Goal: Task Accomplishment & Management: Manage account settings

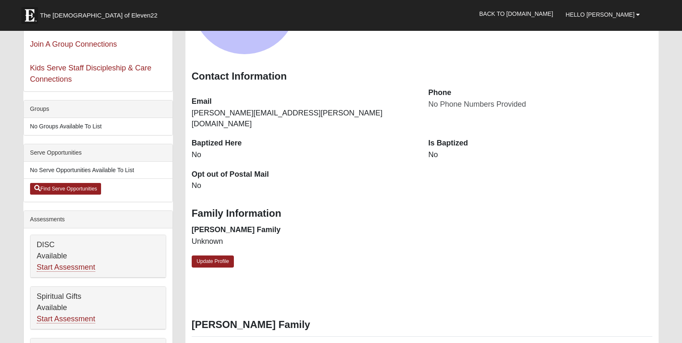
scroll to position [105, 0]
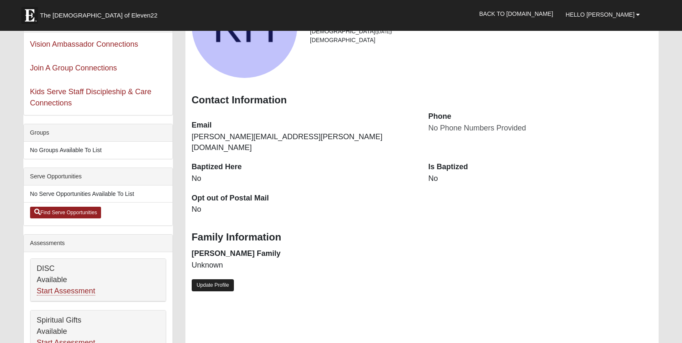
click at [220, 280] on link "Update Profile" at bounding box center [213, 286] width 43 height 12
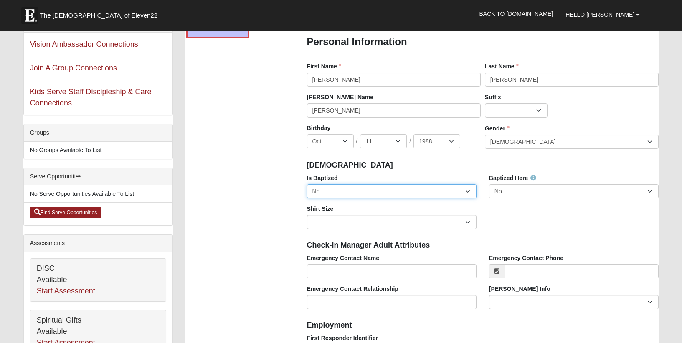
click at [369, 195] on select "No Yes" at bounding box center [391, 191] width 169 height 14
select select "True"
click at [307, 184] on select "No Yes" at bounding box center [391, 191] width 169 height 14
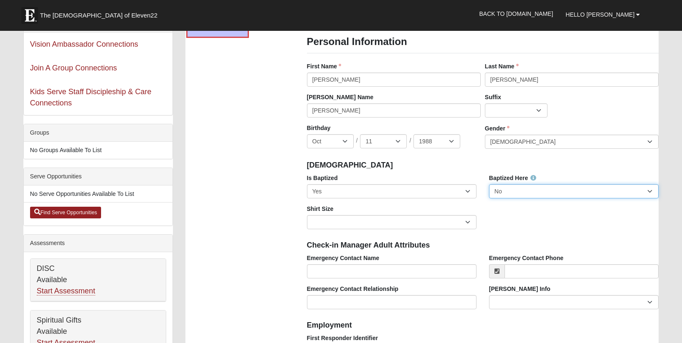
click at [512, 194] on select "No Yes" at bounding box center [573, 191] width 169 height 14
select select "True"
click at [489, 184] on select "No Yes" at bounding box center [573, 191] width 169 height 14
click at [552, 218] on div "Is Baptized No Yes Baptized Here No Yes Shirt Size Adult Small Adult Medium Adu…" at bounding box center [482, 205] width 364 height 62
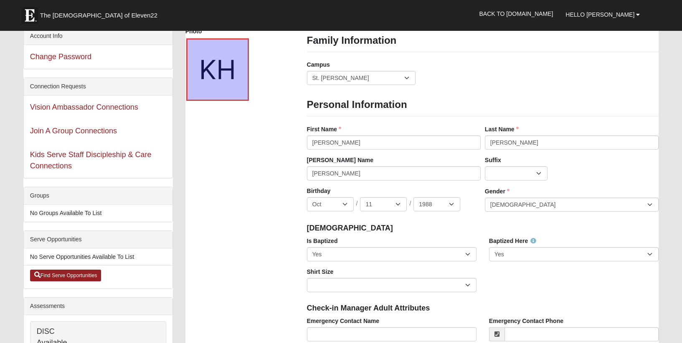
scroll to position [41, 0]
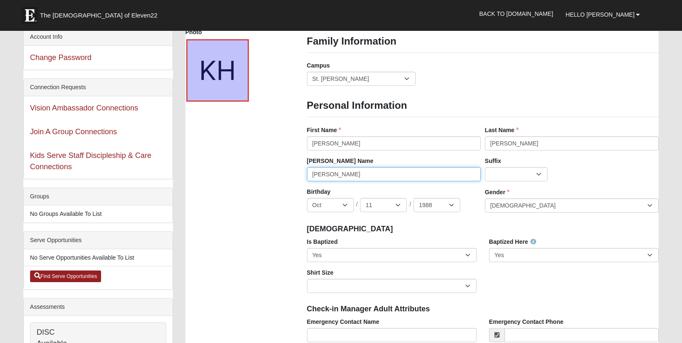
drag, startPoint x: 348, startPoint y: 174, endPoint x: 293, endPoint y: 172, distance: 55.6
type input "[PERSON_NAME]"
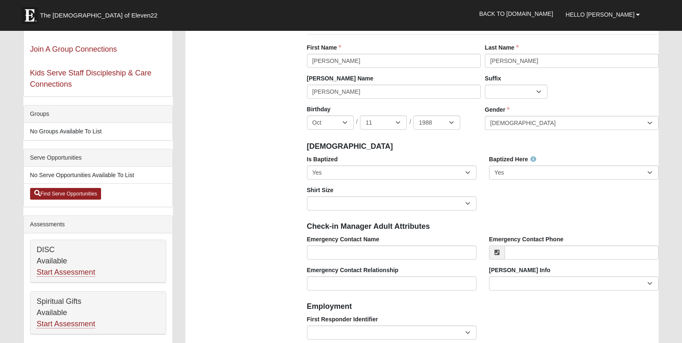
scroll to position [149, 0]
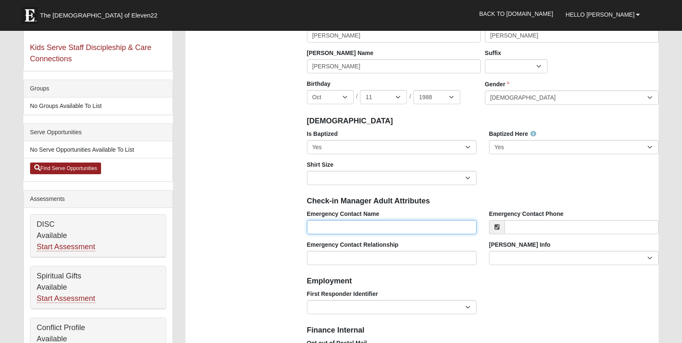
click at [338, 230] on input "Emergency Contact Name" at bounding box center [391, 227] width 169 height 14
type input "[PERSON_NAME]"
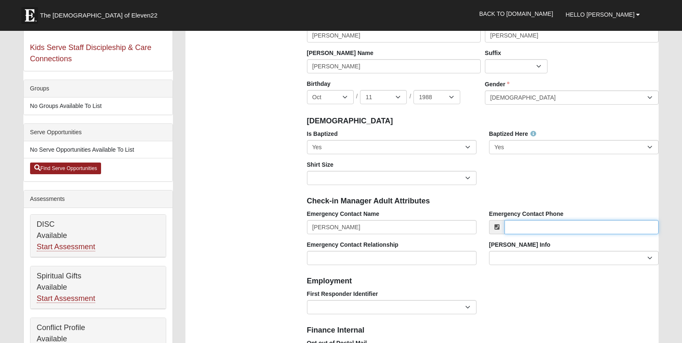
click at [536, 226] on input "Emergency Contact Phone" at bounding box center [581, 227] width 154 height 14
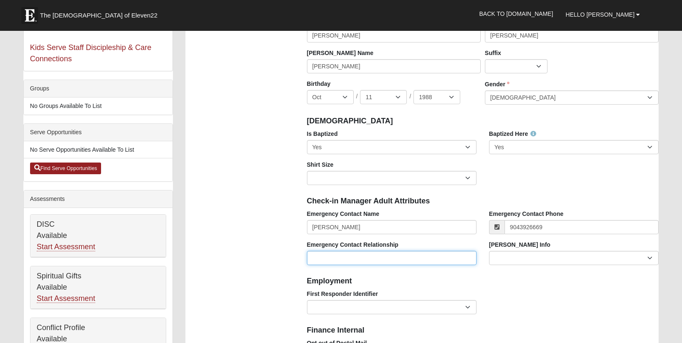
type input "[PHONE_NUMBER]"
click at [376, 255] on input "Emergency Contact Relationship" at bounding box center [391, 258] width 169 height 14
type input "husband"
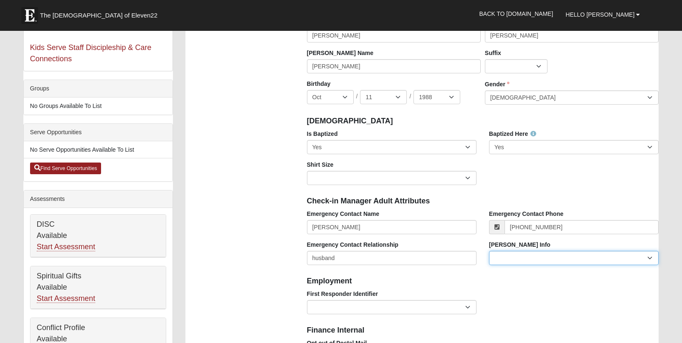
click at [530, 259] on select "Current Foster Child Current Foster Parent Former Foster Child Former Foster Pa…" at bounding box center [573, 258] width 169 height 14
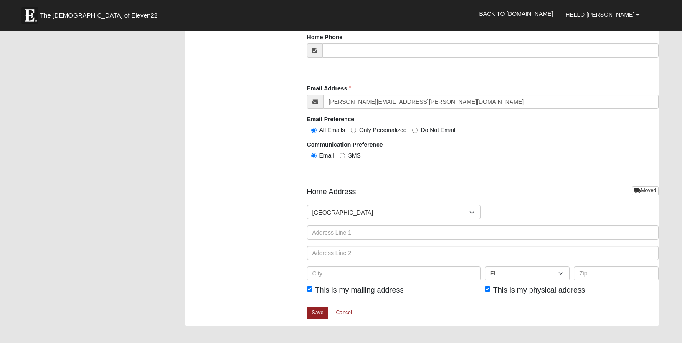
scroll to position [866, 0]
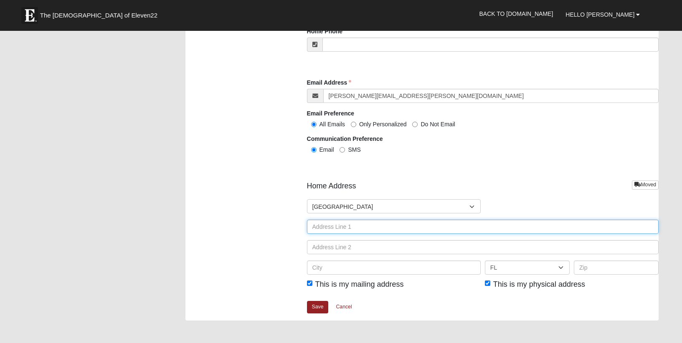
click at [340, 233] on input "text" at bounding box center [483, 227] width 352 height 14
type input "[STREET_ADDRESS]"
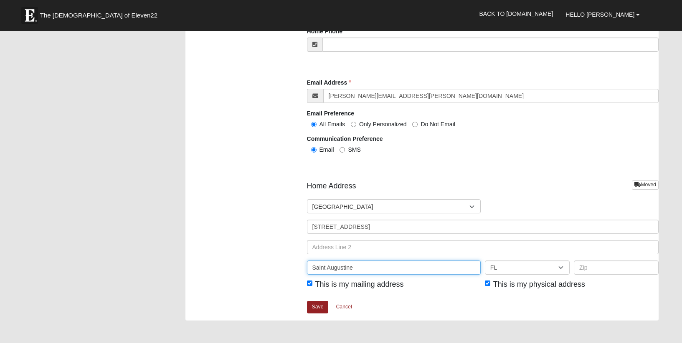
type input "Saint Augustine"
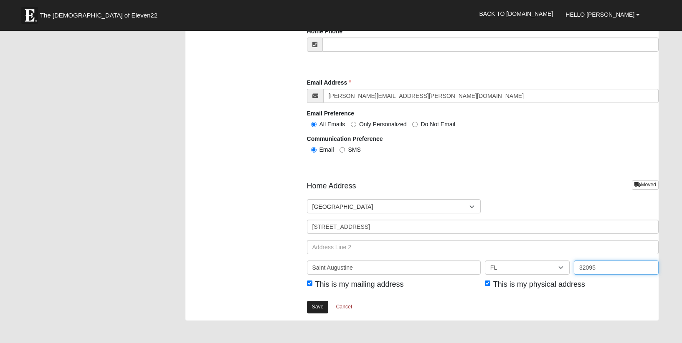
type input "32095"
click at [316, 308] on link "Save" at bounding box center [318, 307] width 22 height 12
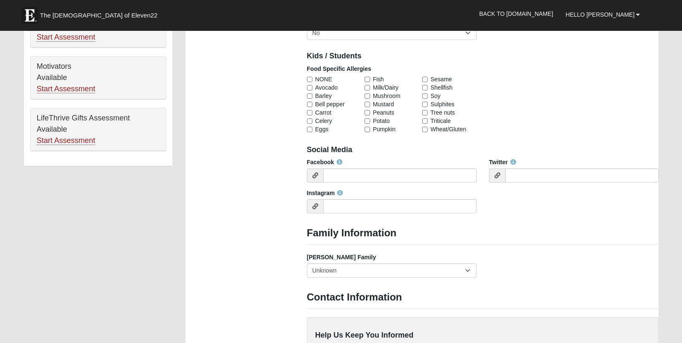
scroll to position [518, 0]
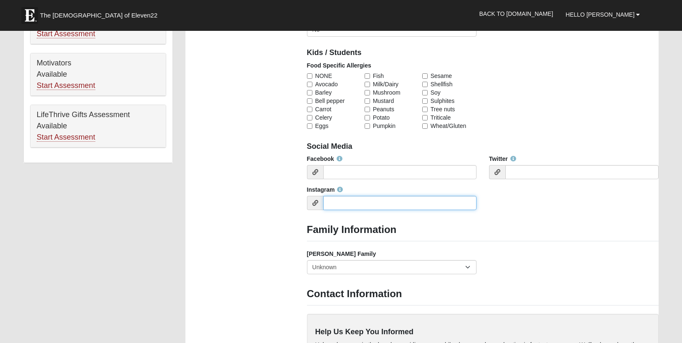
click at [330, 205] on input "Instagram" at bounding box center [399, 203] width 153 height 14
click at [232, 238] on div "Photo Family Information Campus Arlington Baymeadows Eleven22 Online Fleming Is…" at bounding box center [422, 152] width 486 height 1118
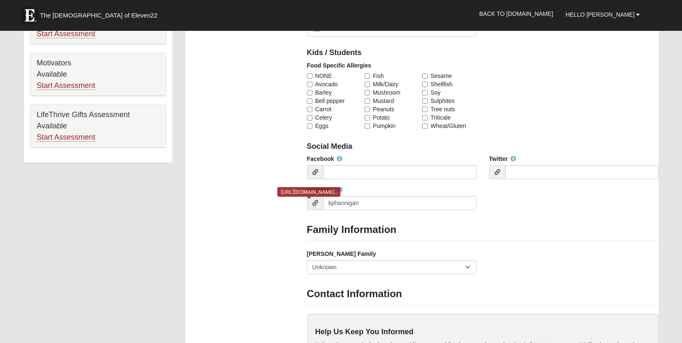
click at [313, 205] on icon at bounding box center [315, 203] width 6 height 6
click at [330, 204] on input "kphannigan" at bounding box center [399, 203] width 153 height 14
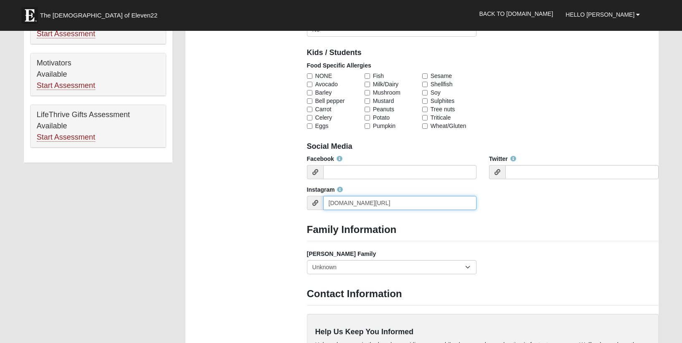
type input "instagram.com/@kphannigan"
click at [277, 252] on div "Photo Family Information Campus Arlington Baymeadows Eleven22 Online Fleming Is…" at bounding box center [422, 152] width 486 height 1118
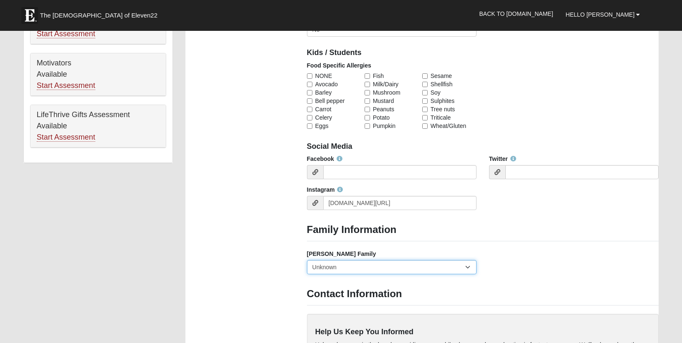
click at [348, 265] on select "Yes, we are a current foster family No, we are a former foster family No, we ha…" at bounding box center [391, 267] width 169 height 14
select select "2891"
click at [307, 260] on select "Yes, we are a current foster family No, we are a former foster family No, we ha…" at bounding box center [391, 267] width 169 height 14
click at [275, 279] on div "Photo Family Information Campus Arlington Baymeadows Eleven22 Online Fleming Is…" at bounding box center [422, 152] width 486 height 1118
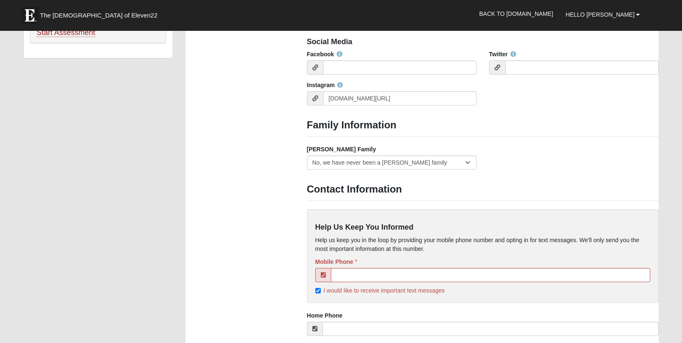
scroll to position [625, 0]
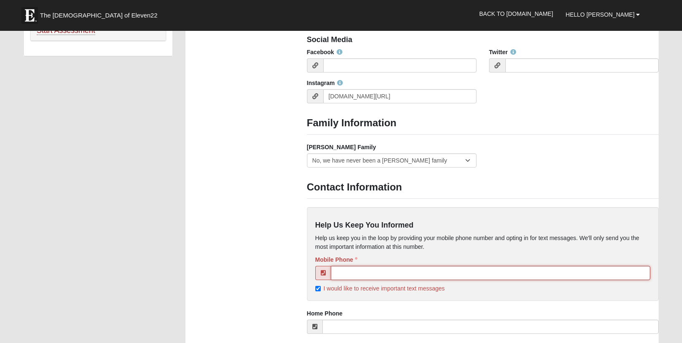
click at [381, 275] on input "tel" at bounding box center [491, 273] width 320 height 14
type input "[PHONE_NUMBER]"
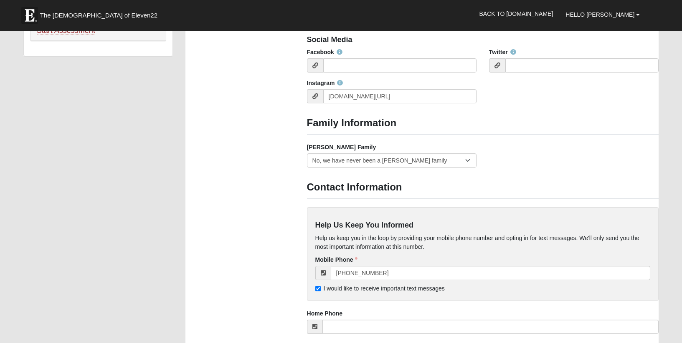
click at [293, 288] on div "Photo Family Information Campus Arlington Baymeadows Eleven22 Online Fleming Is…" at bounding box center [422, 45] width 486 height 1118
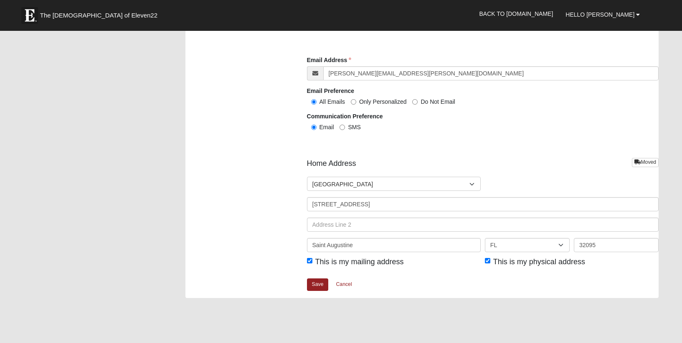
scroll to position [931, 0]
click at [318, 285] on link "Save" at bounding box center [318, 284] width 22 height 12
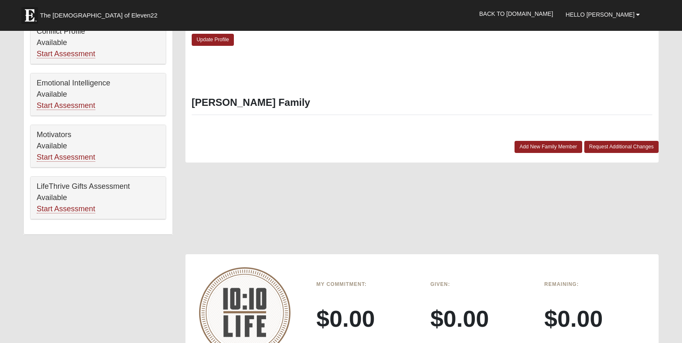
scroll to position [471, 0]
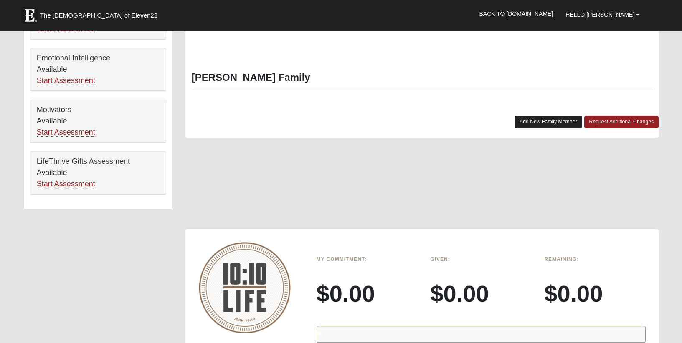
click at [548, 116] on link "Add New Family Member" at bounding box center [548, 122] width 68 height 12
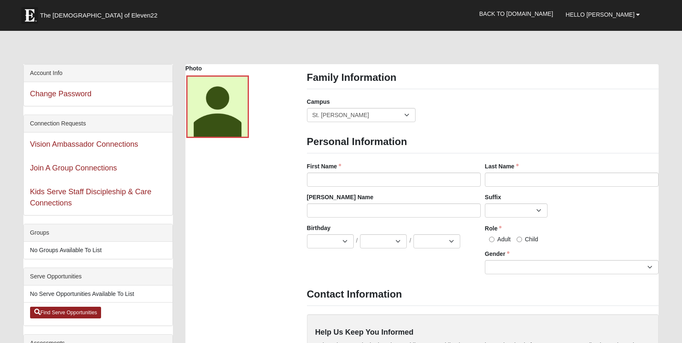
scroll to position [0, 0]
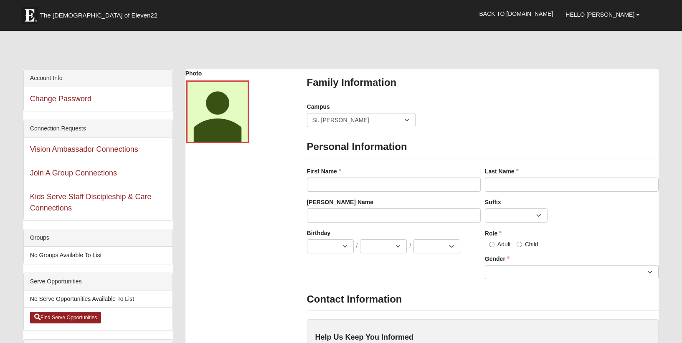
click at [286, 182] on div "Photo Family Information Campus Arlington Baymeadows Eleven22 Online Fleming Is…" at bounding box center [422, 332] width 486 height 526
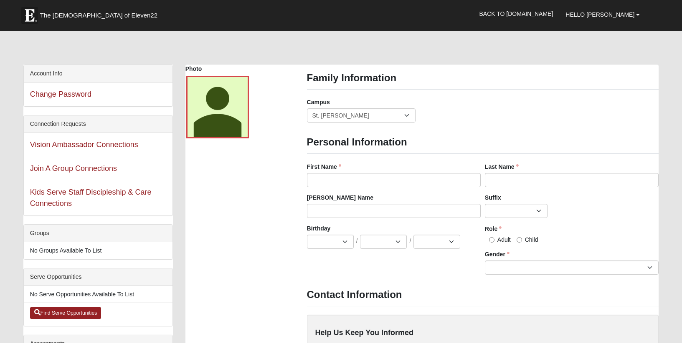
scroll to position [4, 0]
click at [326, 181] on input "First Name" at bounding box center [394, 181] width 174 height 14
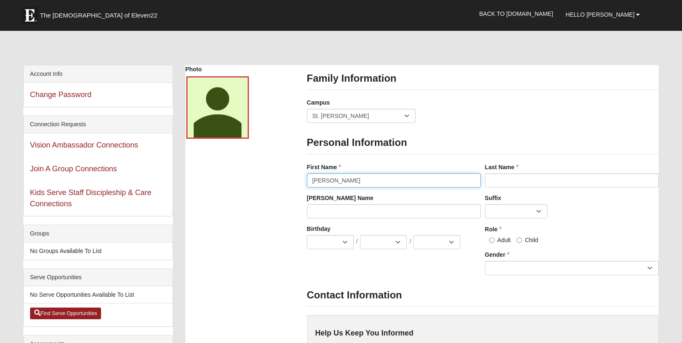
type input "Matthew"
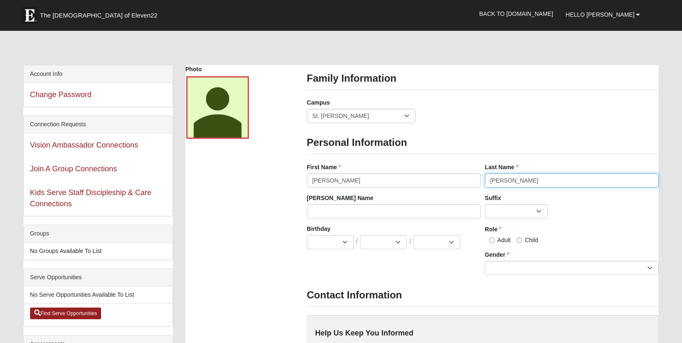
type input "[PERSON_NAME]"
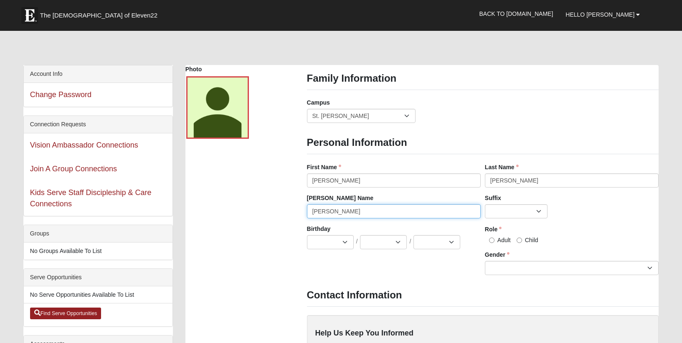
type input "Matt"
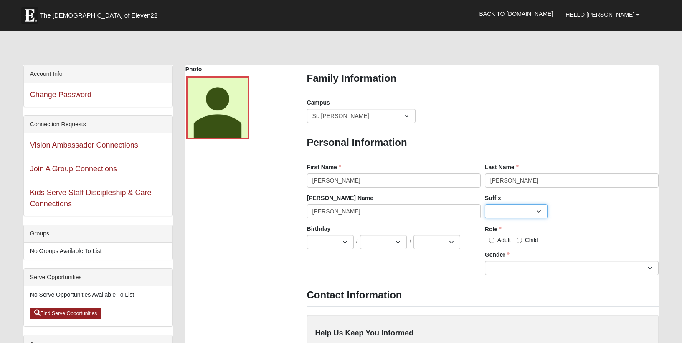
click at [513, 216] on select "Jr. Sr. Ph.D. II III IV V VI MD" at bounding box center [516, 211] width 63 height 14
click at [324, 242] on select "Jan Feb Mar Apr May Jun Jul Aug Sep Oct Nov Dec" at bounding box center [330, 242] width 47 height 14
select select "7"
click at [307, 235] on select "Jan Feb Mar Apr May Jun Jul Aug Sep Oct Nov Dec" at bounding box center [330, 242] width 47 height 14
click at [384, 243] on select "1 2 3 4 5 6 7 8 9 10 11 12 13 14 15 16 17 18 19 20 21 22 23 24 25 26 27 28 29 3…" at bounding box center [383, 242] width 47 height 14
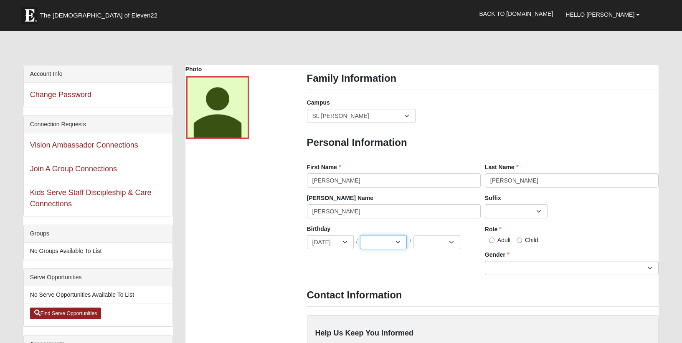
select select "5"
click at [360, 235] on select "1 2 3 4 5 6 7 8 9 10 11 12 13 14 15 16 17 18 19 20 21 22 23 24 25 26 27 28 29 3…" at bounding box center [383, 242] width 47 height 14
click at [436, 242] on select "2025 2024 2023 2022 2021 2020 2019 2018 2017 2016 2015 2014 2013 2012 2011 2010…" at bounding box center [436, 242] width 47 height 14
select select "1983"
click at [413, 235] on select "2025 2024 2023 2022 2021 2020 2019 2018 2017 2016 2015 2014 2013 2012 2011 2010…" at bounding box center [436, 242] width 47 height 14
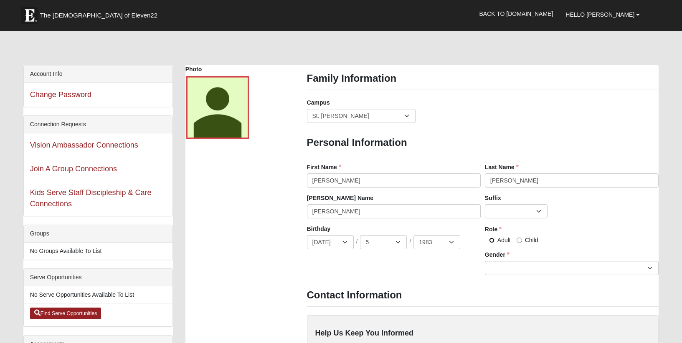
click at [491, 240] on input "Adult" at bounding box center [491, 240] width 5 height 5
radio input "true"
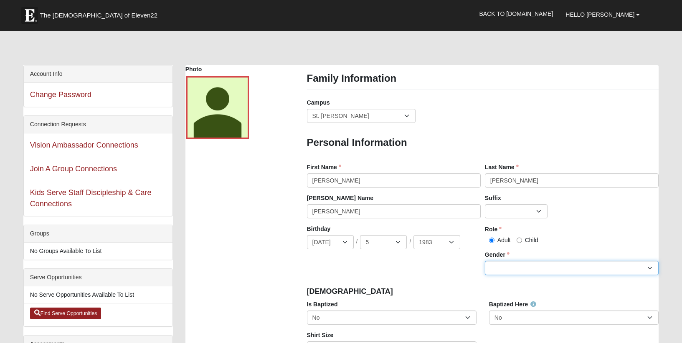
click at [513, 269] on select "Male Female" at bounding box center [572, 268] width 174 height 14
select select "[DEMOGRAPHIC_DATA]"
click at [485, 261] on select "Male Female" at bounding box center [572, 268] width 174 height 14
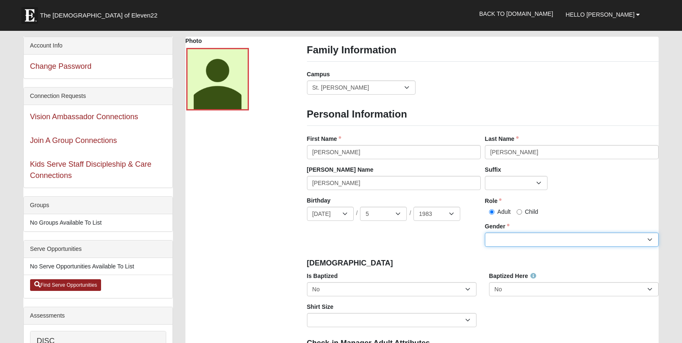
scroll to position [67, 0]
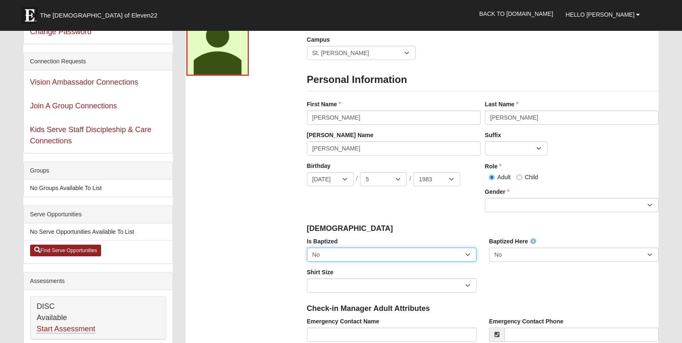
click at [447, 255] on select "No Yes" at bounding box center [391, 255] width 169 height 14
select select "True"
click at [307, 248] on select "No Yes" at bounding box center [391, 255] width 169 height 14
click at [487, 289] on div "Is Baptized No Yes Baptized Here No Yes Shirt Size Adult Small Adult Medium Adu…" at bounding box center [482, 268] width 364 height 62
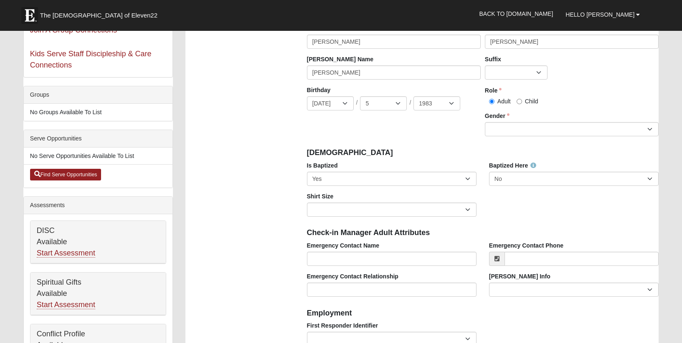
scroll to position [149, 0]
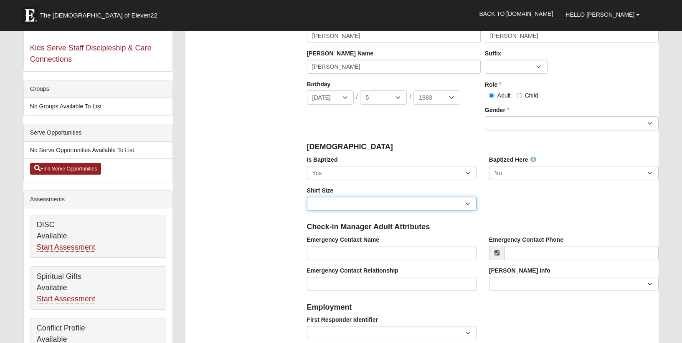
click at [466, 205] on select "Adult Small Adult Medium Adult Large Adult XL Adult XXL Adult 3XL Adult 4XL You…" at bounding box center [391, 204] width 169 height 14
select select "Adult XXL"
click at [307, 197] on select "Adult Small Adult Medium Adult Large Adult XL Adult XXL Adult 3XL Adult 4XL You…" at bounding box center [391, 204] width 169 height 14
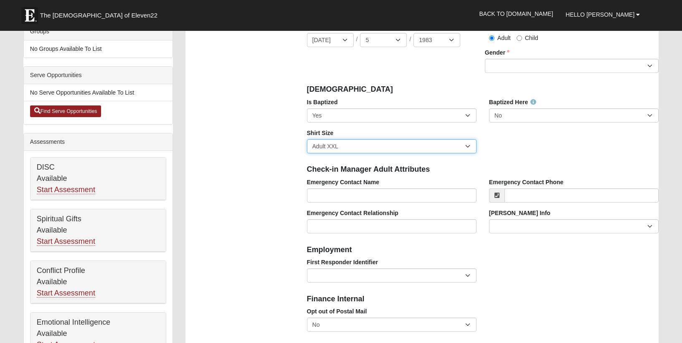
scroll to position [207, 0]
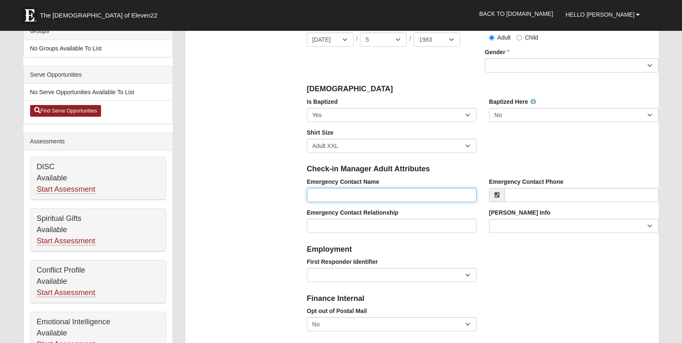
click at [328, 192] on input "Emergency Contact Name" at bounding box center [391, 195] width 169 height 14
type input "[PERSON_NAME]"
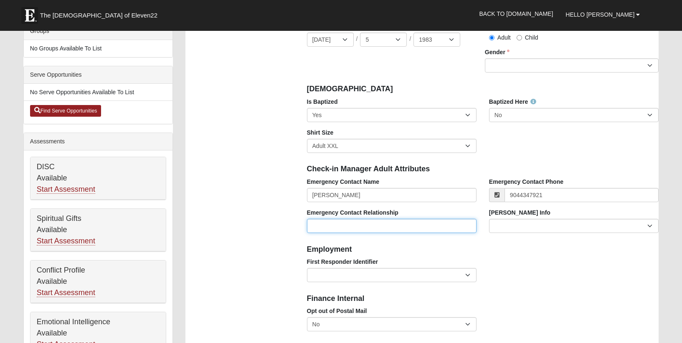
type input "[PHONE_NUMBER]"
click at [346, 227] on input "Emergency Contact Relationship" at bounding box center [391, 226] width 169 height 14
type input "wife"
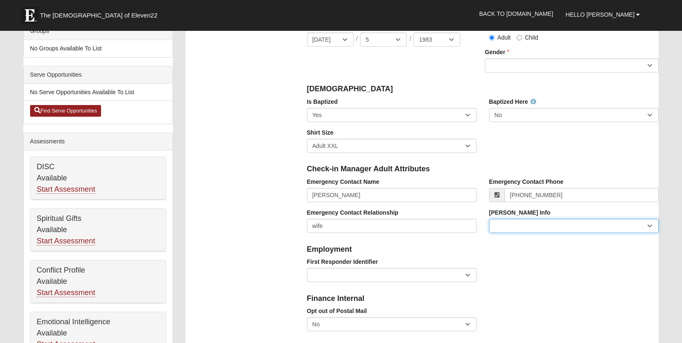
click at [520, 224] on select "Current [PERSON_NAME] Child Current [PERSON_NAME] Parent Former [PERSON_NAME] C…" at bounding box center [573, 226] width 169 height 14
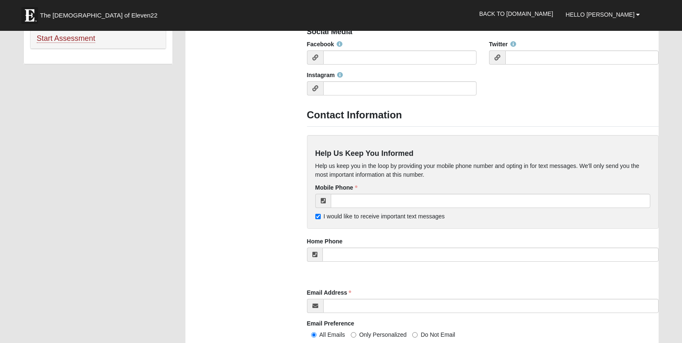
scroll to position [626, 0]
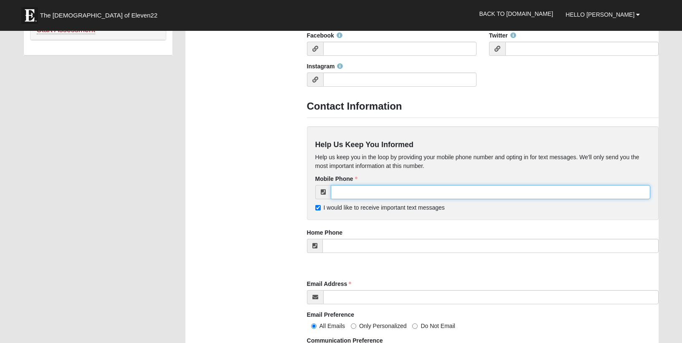
click at [379, 193] on input "tel" at bounding box center [491, 192] width 320 height 14
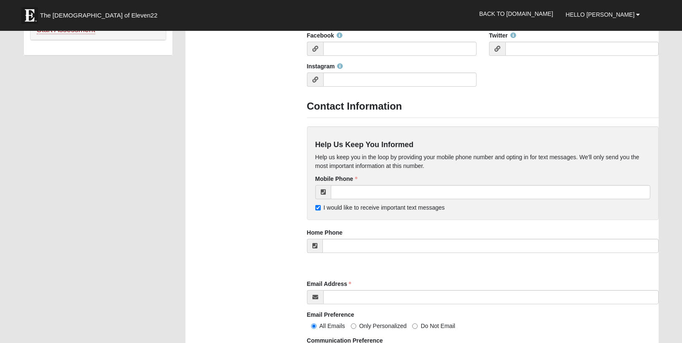
click at [316, 208] on input "I would like to receive important text messages" at bounding box center [317, 207] width 5 height 5
checkbox input "false"
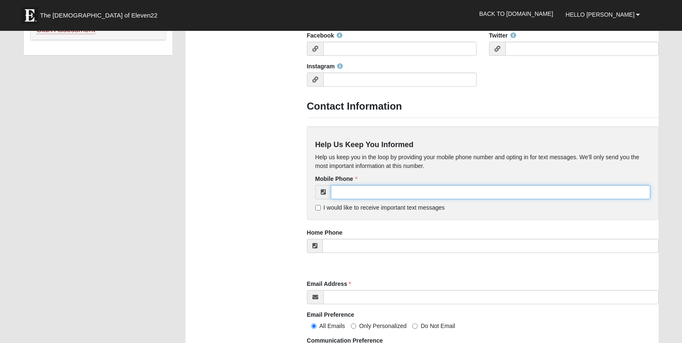
click at [352, 196] on input "tel" at bounding box center [491, 192] width 320 height 14
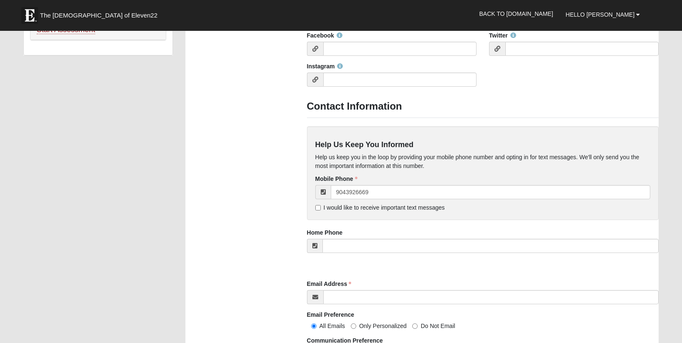
type input "[PHONE_NUMBER]"
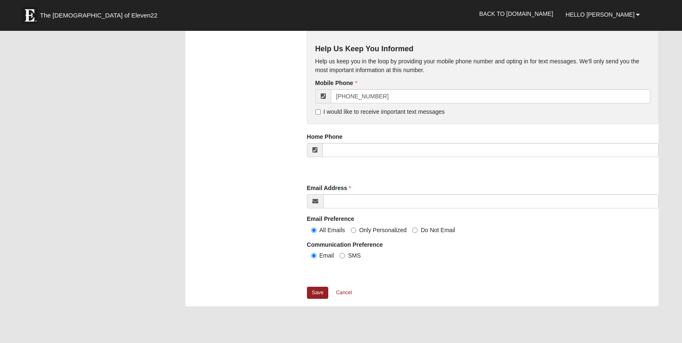
scroll to position [730, 0]
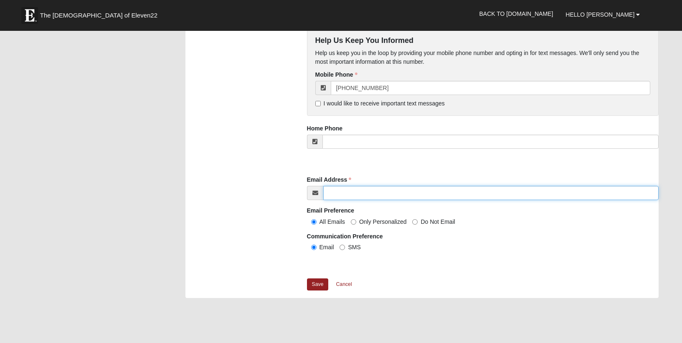
click at [343, 199] on input "Email Address" at bounding box center [491, 193] width 336 height 14
type input "[EMAIL_ADDRESS][PERSON_NAME][DOMAIN_NAME]"
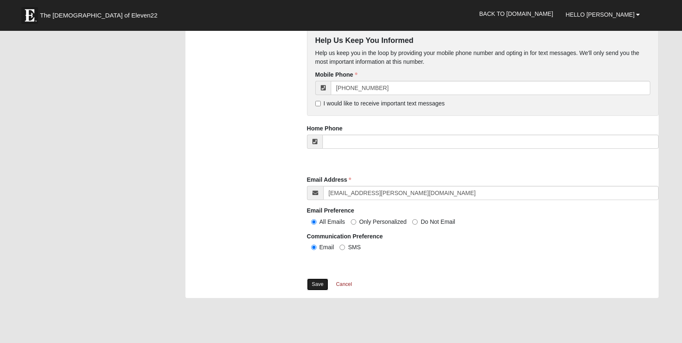
click at [316, 283] on link "Save" at bounding box center [318, 285] width 22 height 12
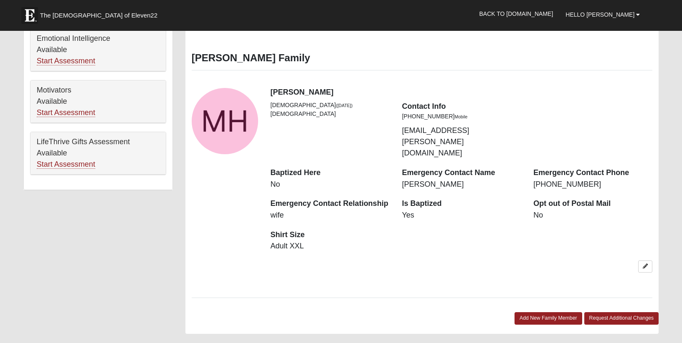
scroll to position [495, 0]
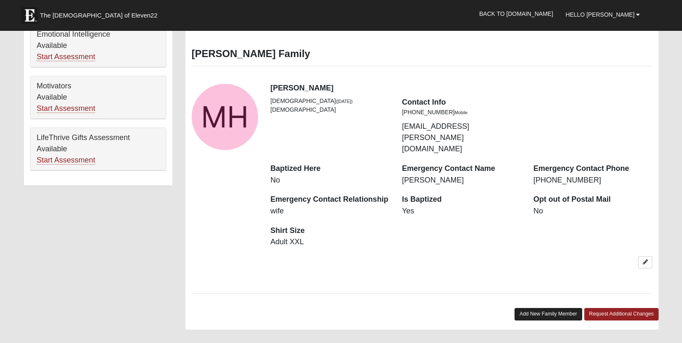
click at [545, 308] on link "Add New Family Member" at bounding box center [548, 314] width 68 height 12
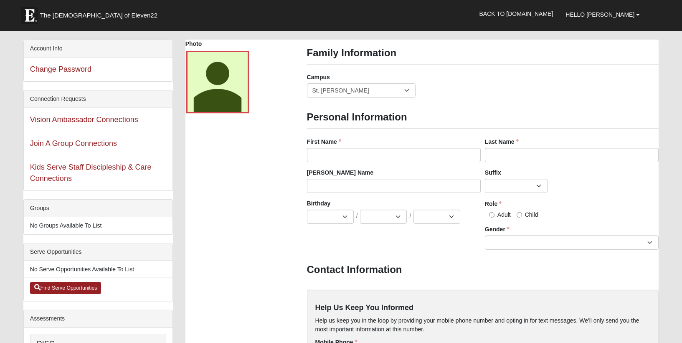
scroll to position [0, 0]
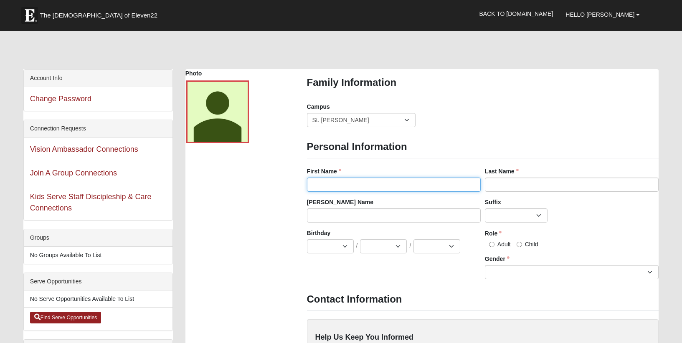
click at [342, 186] on input "First Name" at bounding box center [394, 185] width 174 height 14
type input "Braelyn"
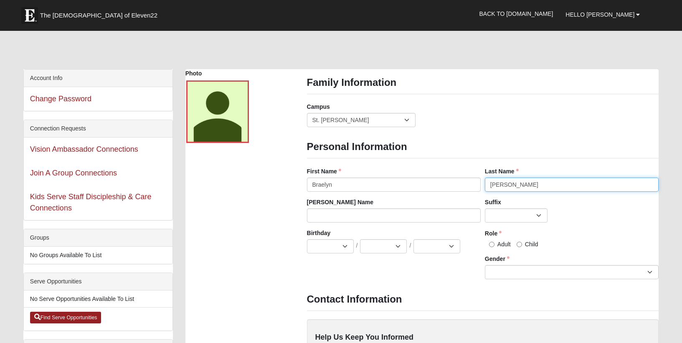
type input "[PERSON_NAME]"
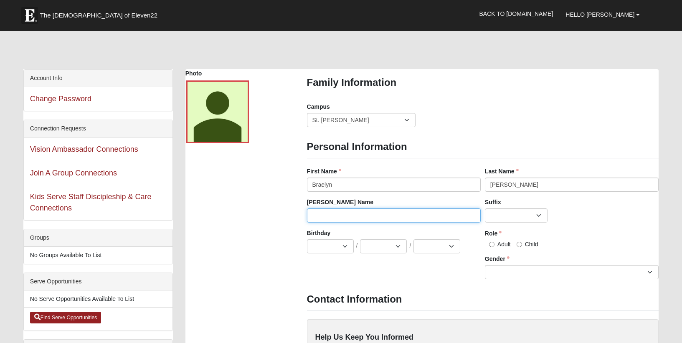
click at [317, 214] on input "[PERSON_NAME] Name" at bounding box center [394, 216] width 174 height 14
type input "Brae"
click at [520, 244] on input "Child" at bounding box center [518, 244] width 5 height 5
radio input "true"
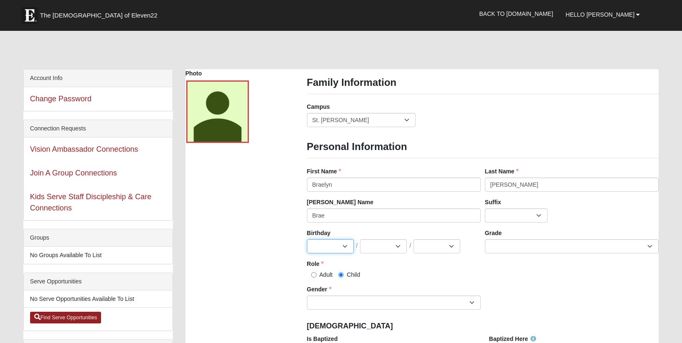
click at [324, 244] on select "Jan Feb Mar Apr May Jun Jul Aug Sep Oct Nov Dec" at bounding box center [330, 247] width 47 height 14
select select "7"
click at [307, 240] on select "Jan Feb Mar Apr May Jun Jul Aug Sep Oct Nov Dec" at bounding box center [330, 247] width 47 height 14
click at [389, 247] on select "1 2 3 4 5 6 7 8 9 10 11 12 13 14 15 16 17 18 19 20 21 22 23 24 25 26 27 28 29 3…" at bounding box center [383, 247] width 47 height 14
select select "21"
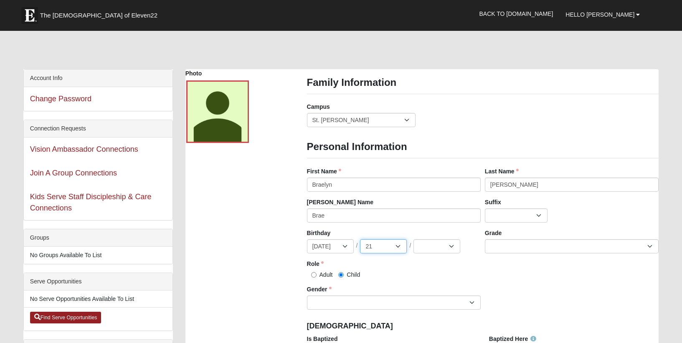
click at [360, 240] on select "1 2 3 4 5 6 7 8 9 10 11 12 13 14 15 16 17 18 19 20 21 22 23 24 25 26 27 28 29 3…" at bounding box center [383, 247] width 47 height 14
click at [439, 244] on select "2025 2024 2023 2022 2021 2020 2019 2018 2017 2016 2015 2014 2013 2012 2011 2010…" at bounding box center [436, 247] width 47 height 14
select select "2011"
click at [413, 240] on select "2025 2024 2023 2022 2021 2020 2019 2018 2017 2016 2015 2014 2013 2012 2011 2010…" at bounding box center [436, 247] width 47 height 14
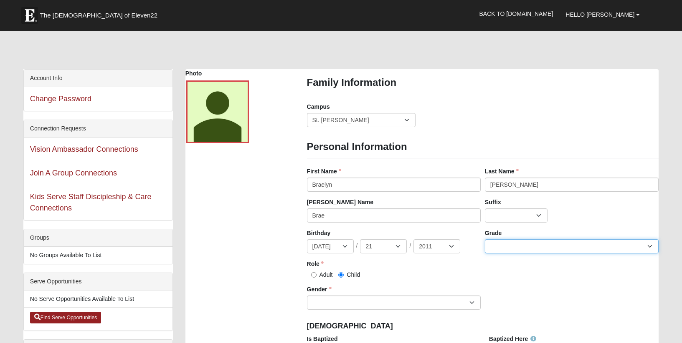
click at [505, 250] on select "K 1st 2nd 3rd 4th 5th 6th 7th 8th 9th 10th 11th 12th" at bounding box center [572, 247] width 174 height 14
select select "3"
click at [485, 240] on select "K 1st 2nd 3rd 4th 5th 6th 7th 8th 9th 10th 11th 12th" at bounding box center [572, 247] width 174 height 14
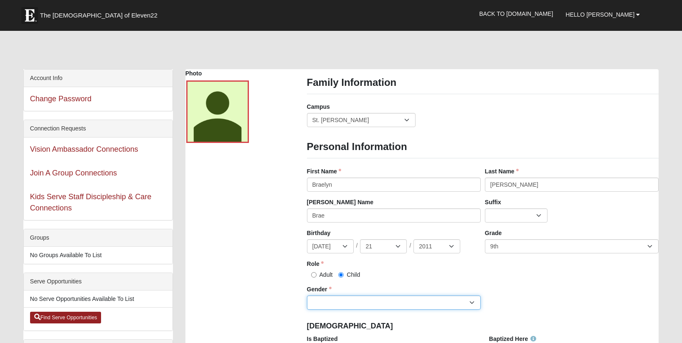
click at [353, 302] on select "Male Female" at bounding box center [394, 303] width 174 height 14
select select "[DEMOGRAPHIC_DATA]"
click at [307, 296] on select "Male Female" at bounding box center [394, 303] width 174 height 14
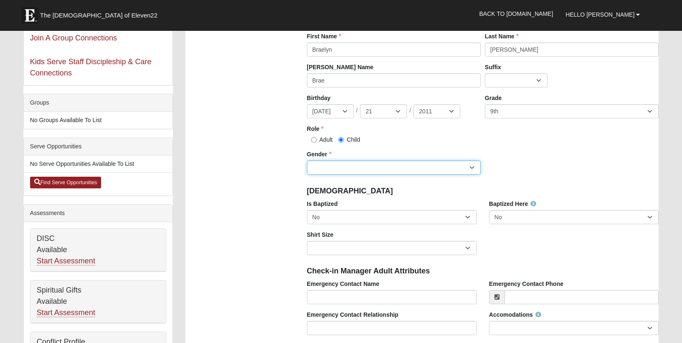
scroll to position [138, 0]
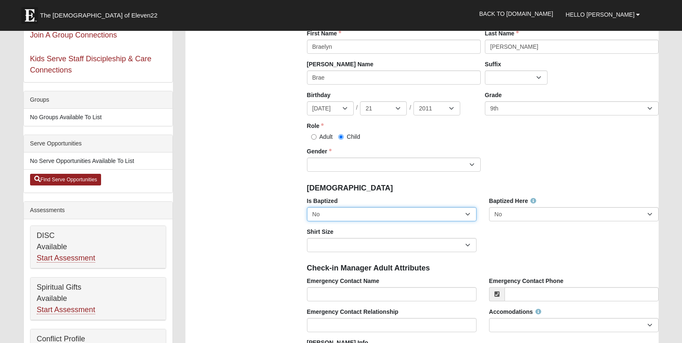
click at [417, 220] on select "No Yes" at bounding box center [391, 214] width 169 height 14
select select "True"
click at [307, 207] on select "No Yes" at bounding box center [391, 214] width 169 height 14
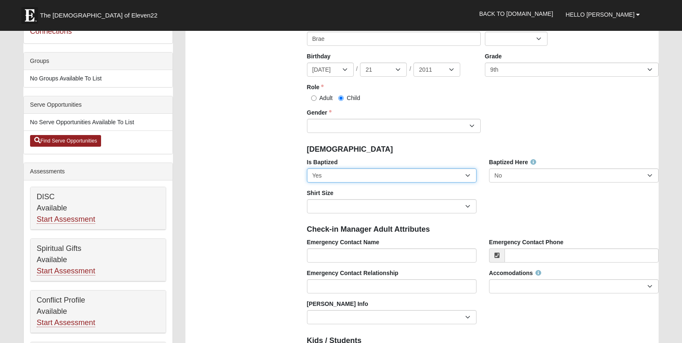
scroll to position [199, 0]
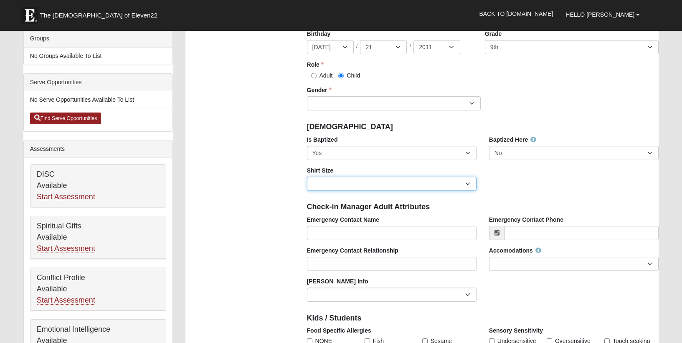
click at [465, 182] on select "Adult Small Adult Medium Adult Large Adult XL Adult XXL Adult 3XL Adult 4XL You…" at bounding box center [391, 184] width 169 height 14
select select "Adult Medium"
click at [307, 177] on select "Adult Small Adult Medium Adult Large Adult XL Adult XXL Adult 3XL Adult 4XL You…" at bounding box center [391, 184] width 169 height 14
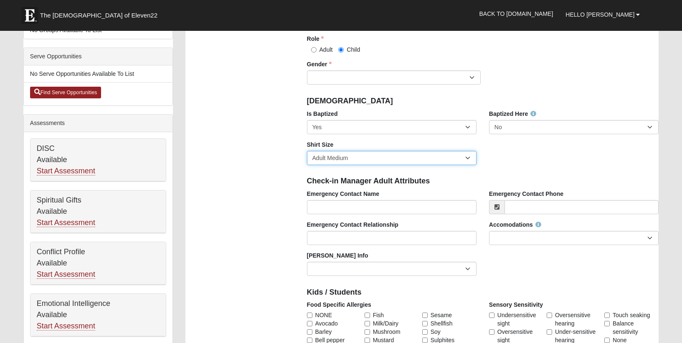
scroll to position [243, 0]
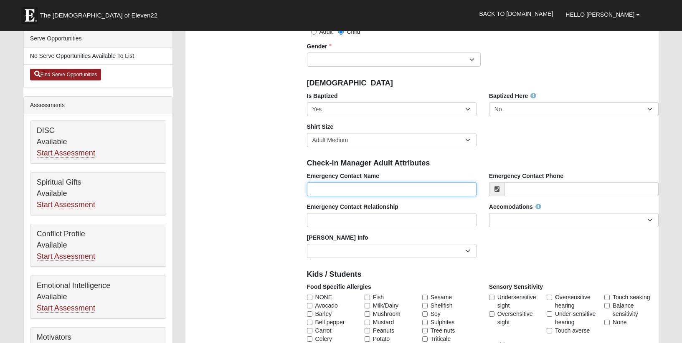
click at [323, 187] on input "Emergency Contact Name" at bounding box center [391, 189] width 169 height 14
type input "[PERSON_NAME]"
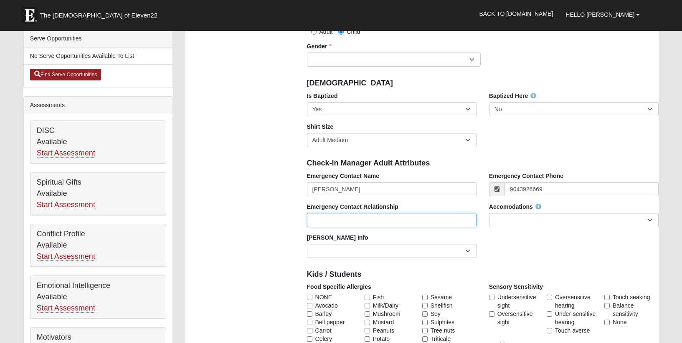
type input "[PHONE_NUMBER]"
click at [332, 223] on input "Emergency Contact Relationship" at bounding box center [391, 220] width 169 height 14
type input "father"
click at [508, 224] on select "None Needed Self Contained Special Needs Needs a Buddy Needs an ASL Interpreter…" at bounding box center [573, 220] width 169 height 14
select select "None Needed"
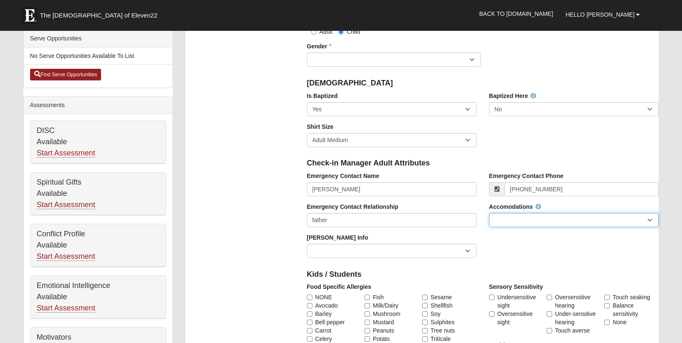
click at [489, 213] on select "None Needed Self Contained Special Needs Needs a Buddy Needs an ASL Interpreter…" at bounding box center [573, 220] width 169 height 14
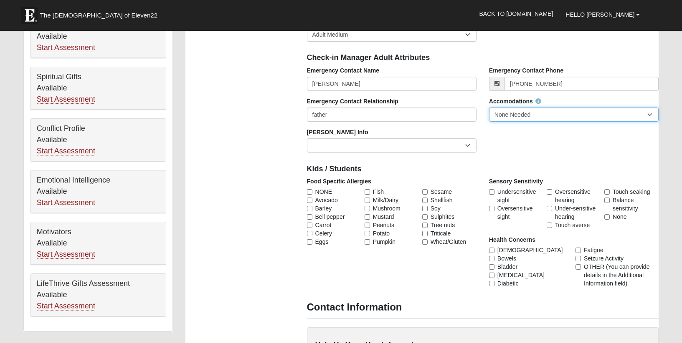
scroll to position [356, 0]
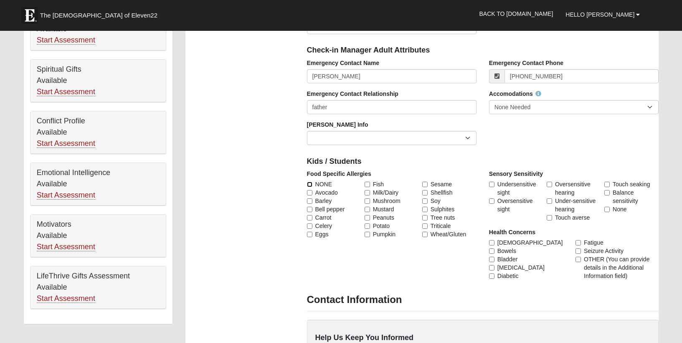
click at [309, 183] on input "NONE" at bounding box center [309, 184] width 5 height 5
checkbox input "true"
click at [607, 211] on input "None" at bounding box center [606, 209] width 5 height 5
checkbox input "true"
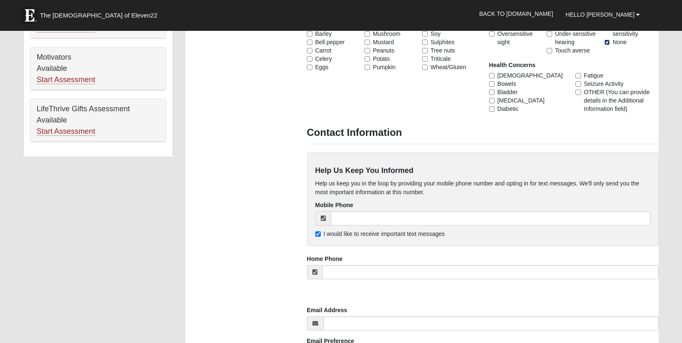
scroll to position [525, 0]
click at [317, 233] on input "I would like to receive important text messages" at bounding box center [317, 232] width 5 height 5
checkbox input "false"
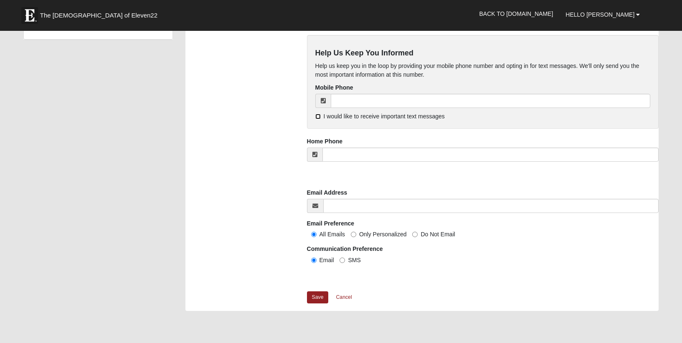
scroll to position [644, 0]
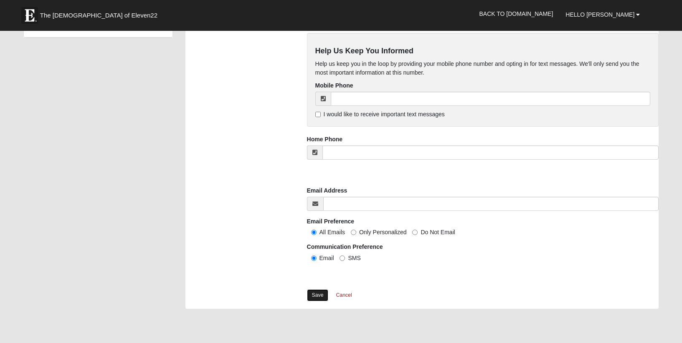
click at [317, 297] on link "Save" at bounding box center [318, 296] width 22 height 12
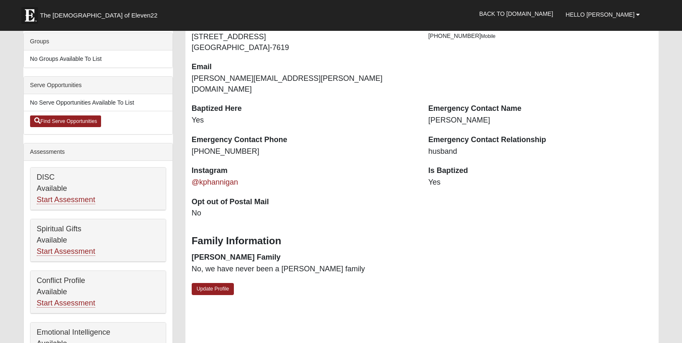
scroll to position [199, 0]
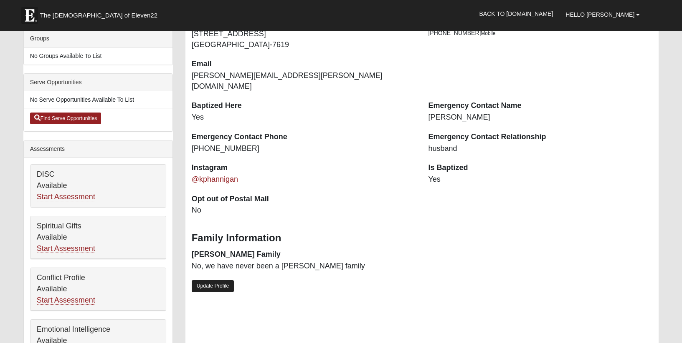
click at [211, 280] on link "Update Profile" at bounding box center [213, 286] width 43 height 12
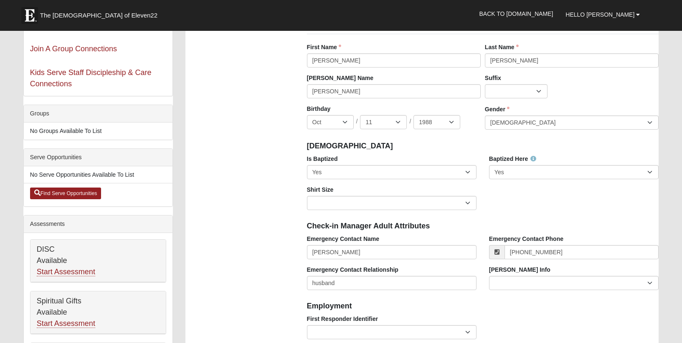
scroll to position [128, 0]
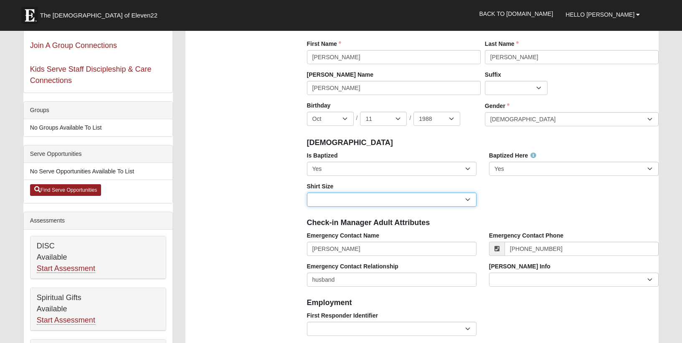
click at [337, 199] on select "Adult Small Adult Medium Adult Large Adult XL Adult XXL Adult 3XL Adult 4XL You…" at bounding box center [391, 200] width 169 height 14
select select "Adult Medium"
click at [307, 193] on select "Adult Small Adult Medium Adult Large Adult XL Adult XXL Adult 3XL Adult 4XL You…" at bounding box center [391, 200] width 169 height 14
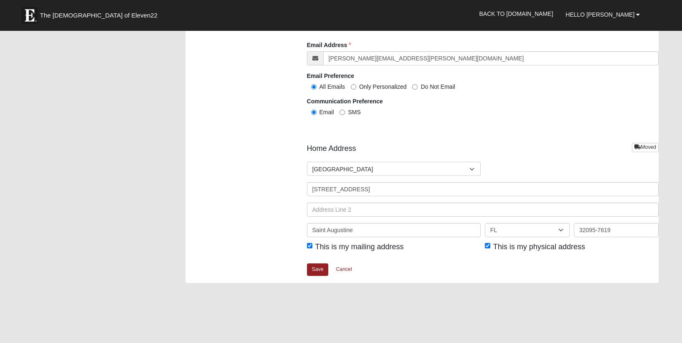
scroll to position [906, 0]
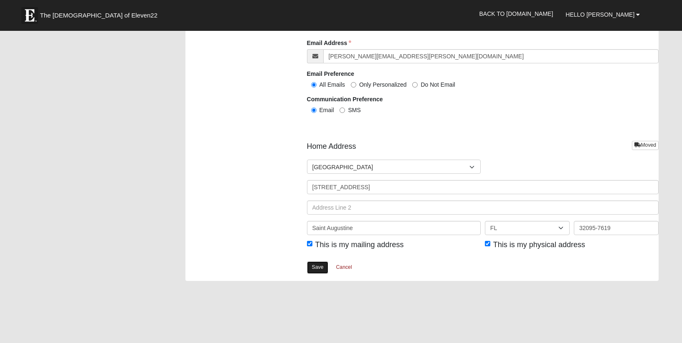
click at [313, 267] on link "Save" at bounding box center [318, 268] width 22 height 12
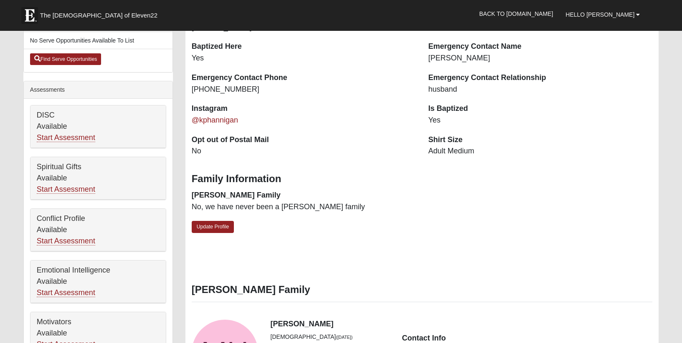
scroll to position [261, 0]
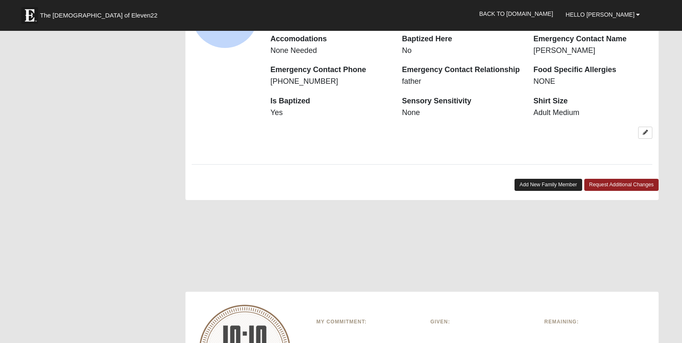
click at [555, 179] on link "Add New Family Member" at bounding box center [548, 185] width 68 height 12
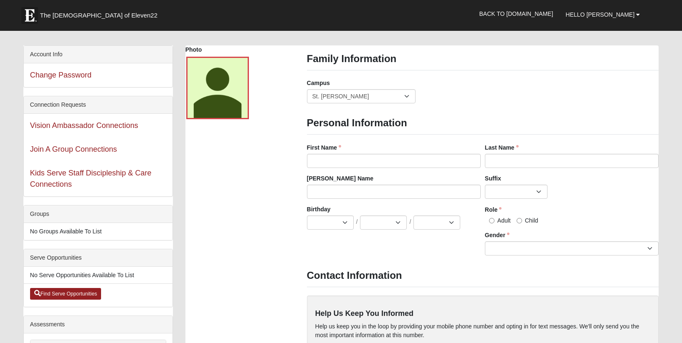
scroll to position [0, 0]
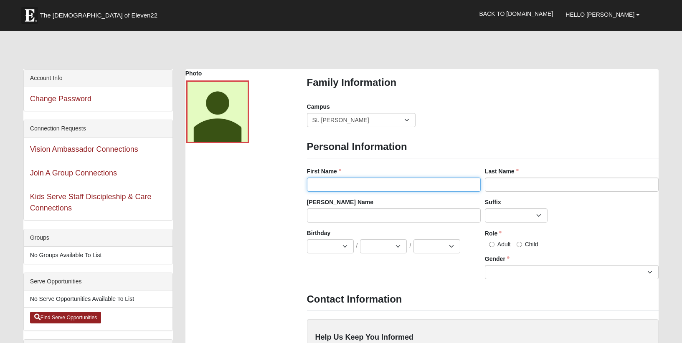
click at [336, 186] on input "First Name" at bounding box center [394, 185] width 174 height 14
type input "Brooklyn"
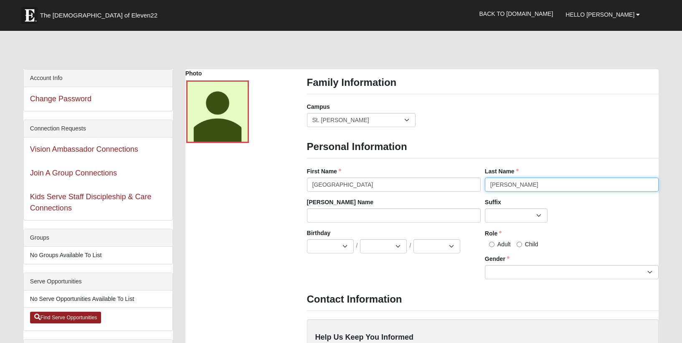
type input "Hannigan"
select select "12"
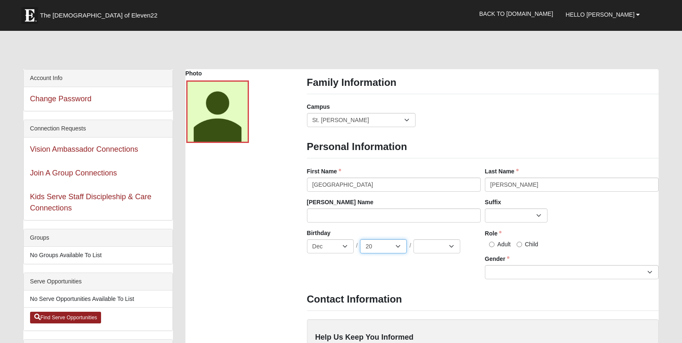
click at [386, 252] on select "1 2 3 4 5 6 7 8 9 10 11 12 13 14 15 16 17 18 19 20 21 22 23 24 25 26 27 28 29 3…" at bounding box center [383, 247] width 47 height 14
select select "22"
click at [360, 240] on select "1 2 3 4 5 6 7 8 9 10 11 12 13 14 15 16 17 18 19 20 21 22 23 24 25 26 27 28 29 3…" at bounding box center [383, 247] width 47 height 14
click at [434, 249] on select "2025 2024 2023 2022 2021 2020 2019 2018 2017 2016 2015 2014 2013 2012 2011 2010…" at bounding box center [436, 247] width 47 height 14
select select "2017"
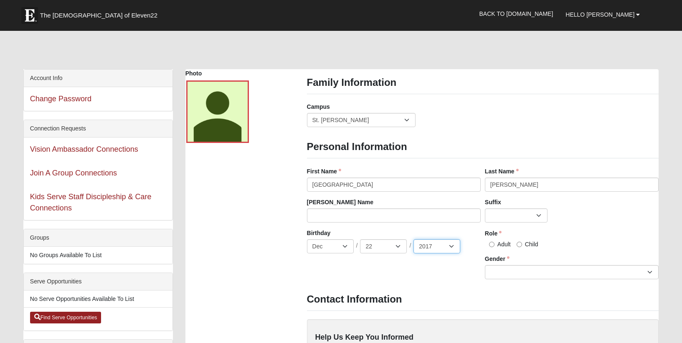
click at [413, 240] on select "2025 2024 2023 2022 2021 2020 2019 2018 2017 2016 2015 2014 2013 2012 2011 2010…" at bounding box center [436, 247] width 47 height 14
click at [518, 245] on input "Child" at bounding box center [518, 244] width 5 height 5
radio input "true"
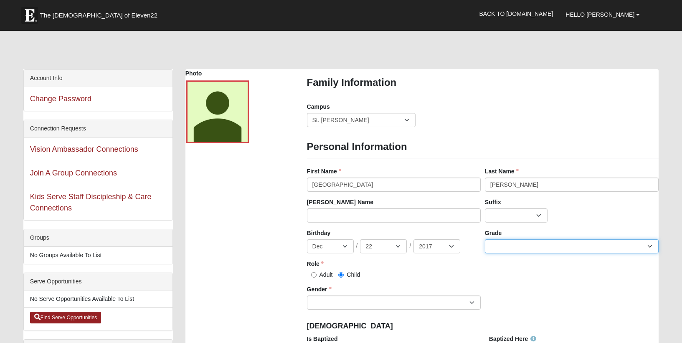
click at [515, 247] on select "K 1st 2nd 3rd 4th 5th 6th 7th 8th 9th 10th 11th 12th" at bounding box center [572, 247] width 174 height 14
select select "10"
click at [485, 240] on select "K 1st 2nd 3rd 4th 5th 6th 7th 8th 9th 10th 11th 12th" at bounding box center [572, 247] width 174 height 14
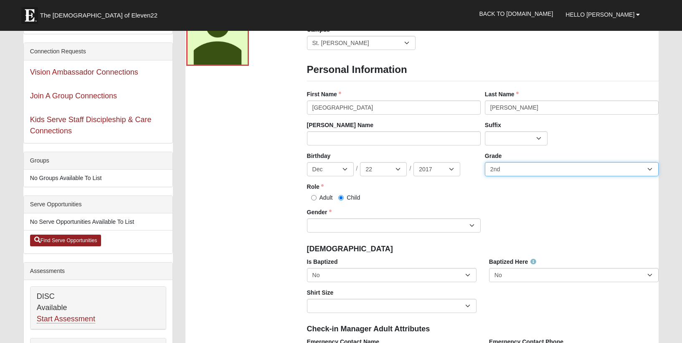
scroll to position [89, 0]
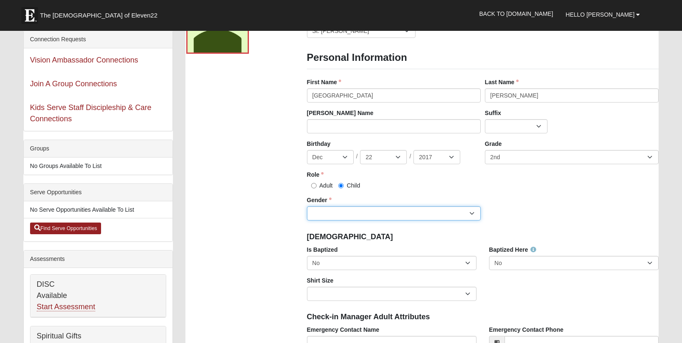
click at [356, 214] on select "Male Female" at bounding box center [394, 214] width 174 height 14
select select "[DEMOGRAPHIC_DATA]"
click at [307, 207] on select "Male Female" at bounding box center [394, 214] width 174 height 14
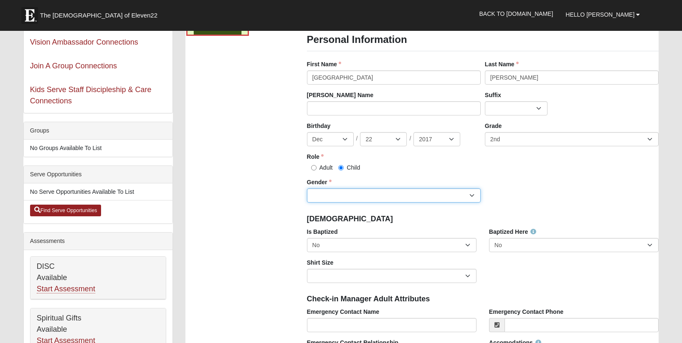
scroll to position [116, 0]
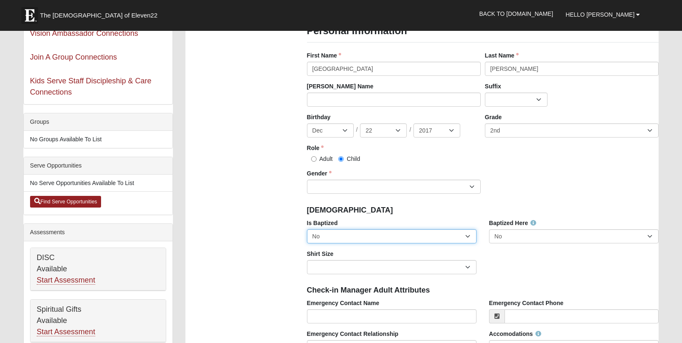
click at [401, 240] on select "No Yes" at bounding box center [391, 237] width 169 height 14
select select "True"
click at [307, 230] on select "No Yes" at bounding box center [391, 237] width 169 height 14
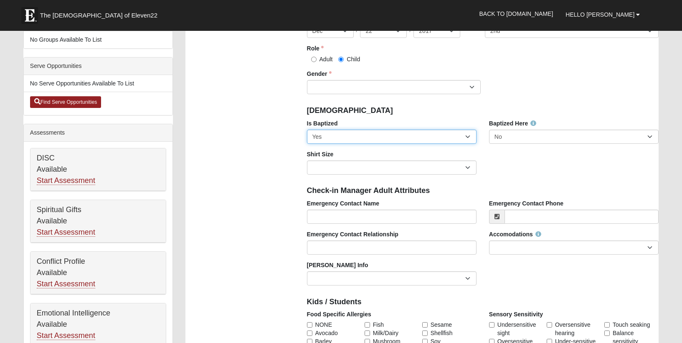
scroll to position [226, 0]
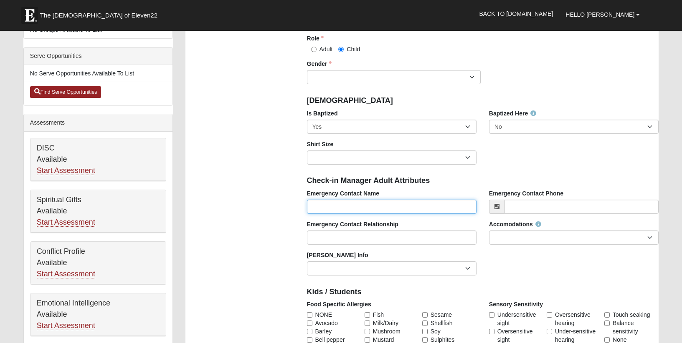
click at [401, 205] on input "Emergency Contact Name" at bounding box center [391, 207] width 169 height 14
type input "[PERSON_NAME]"
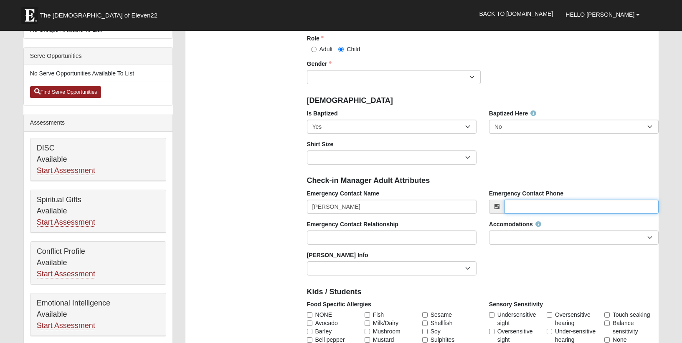
click at [540, 205] on input "Emergency Contact Phone" at bounding box center [581, 207] width 154 height 14
type input "[PHONE_NUMBER]"
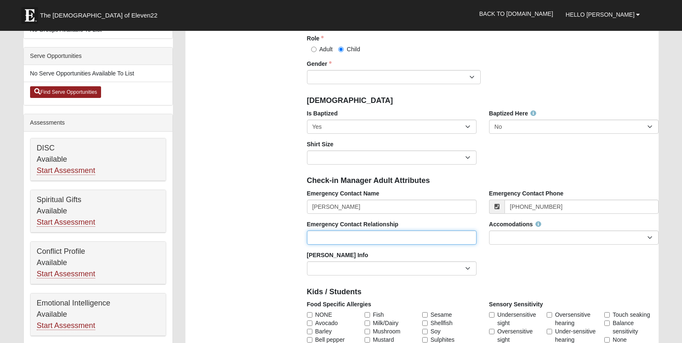
click at [373, 240] on input "Emergency Contact Relationship" at bounding box center [391, 238] width 169 height 14
type input "father"
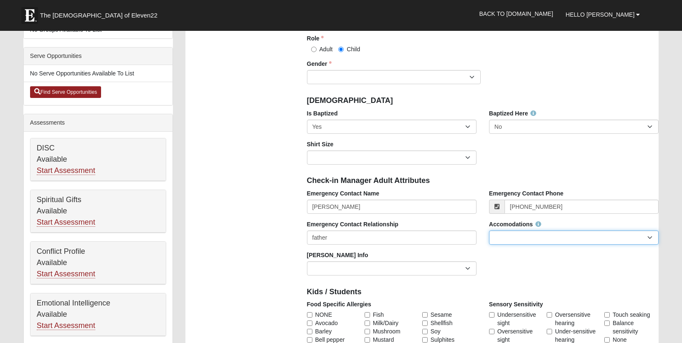
click at [522, 238] on select "None Needed Self Contained Special Needs Needs a Buddy Needs an ASL Interpreter…" at bounding box center [573, 238] width 169 height 14
select select "None Needed"
click at [489, 231] on select "None Needed Self Contained Special Needs Needs a Buddy Needs an ASL Interpreter…" at bounding box center [573, 238] width 169 height 14
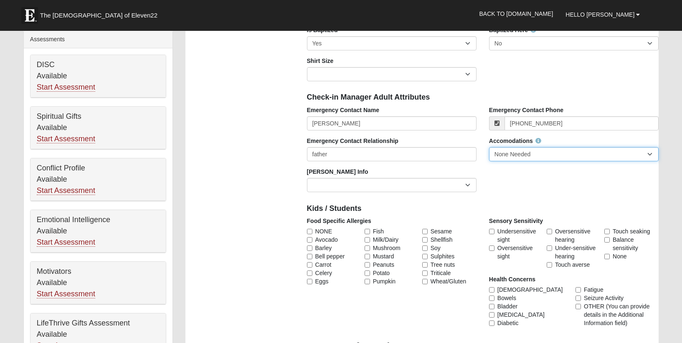
scroll to position [310, 0]
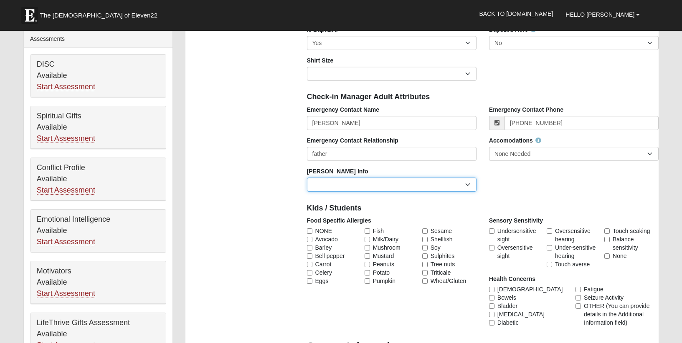
click at [433, 190] on select "Current Foster Child Current Foster Parent Former Foster Child Former Foster Pa…" at bounding box center [391, 185] width 169 height 14
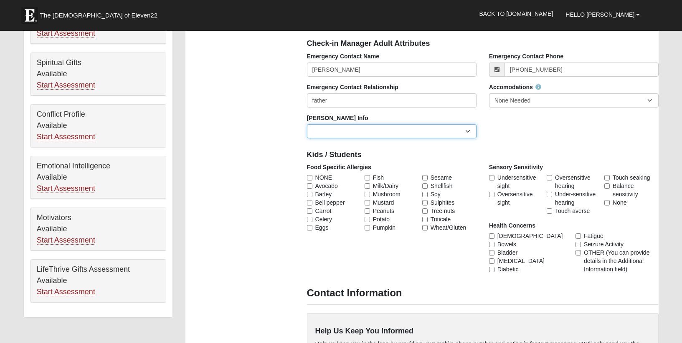
scroll to position [371, 0]
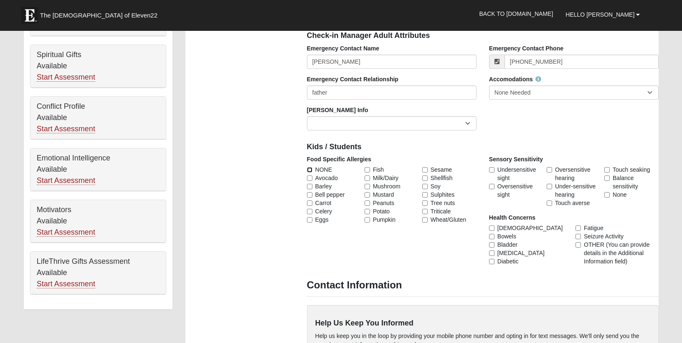
click at [310, 170] on input "NONE" at bounding box center [309, 169] width 5 height 5
checkbox input "true"
click at [606, 194] on input "None" at bounding box center [606, 194] width 5 height 5
checkbox input "true"
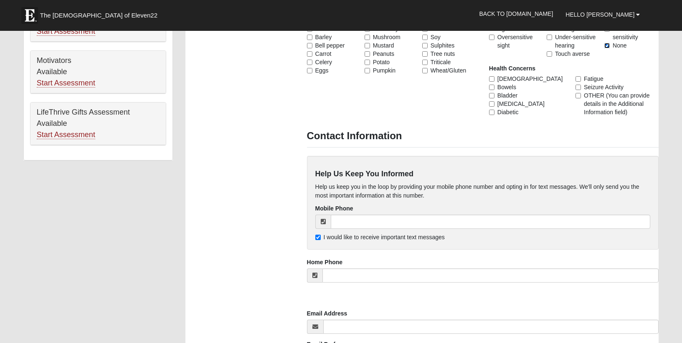
scroll to position [523, 0]
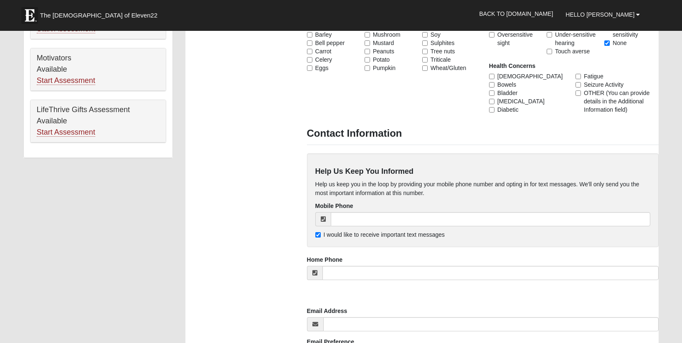
click at [315, 235] on div "Help Us Keep You Informed Help us keep you in the loop by providing your mobile…" at bounding box center [483, 201] width 352 height 94
click at [317, 235] on input "I would like to receive important text messages" at bounding box center [317, 234] width 5 height 5
checkbox input "false"
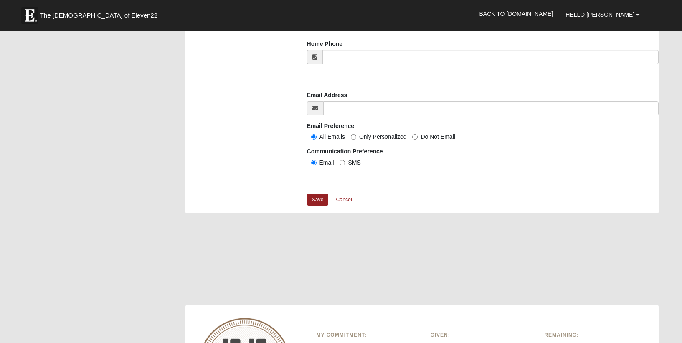
scroll to position [751, 0]
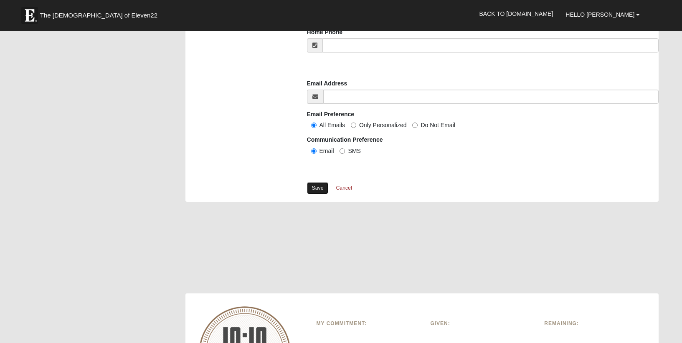
click at [318, 188] on link "Save" at bounding box center [318, 188] width 22 height 12
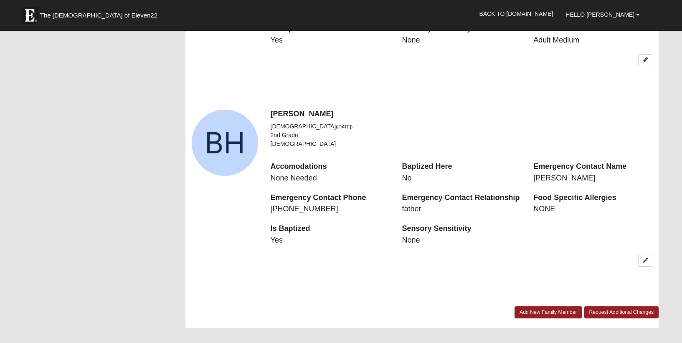
scroll to position [890, 0]
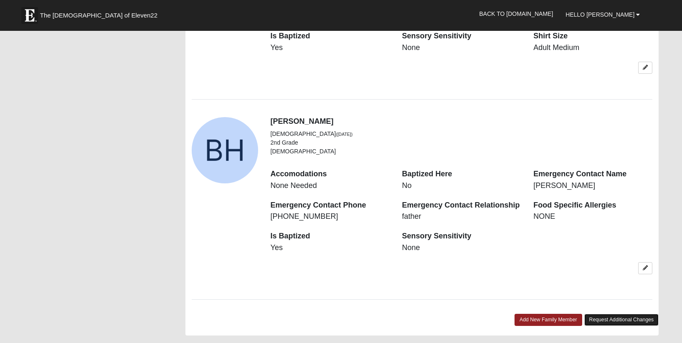
click at [631, 314] on link "Request Additional Changes" at bounding box center [621, 320] width 75 height 12
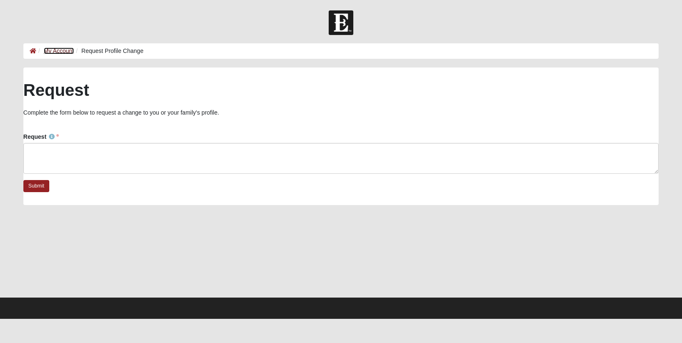
click at [58, 50] on link "My Account" at bounding box center [59, 51] width 30 height 7
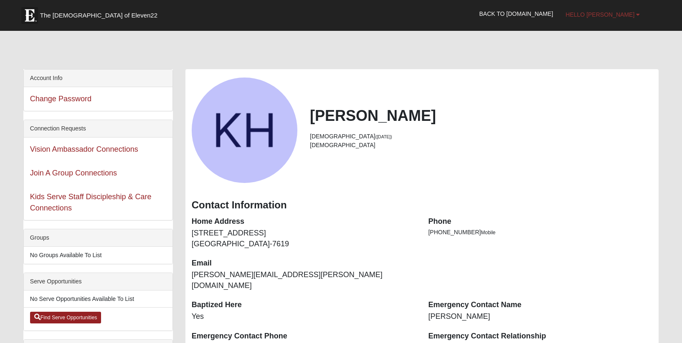
click at [622, 14] on span "Hello [PERSON_NAME]" at bounding box center [599, 14] width 69 height 7
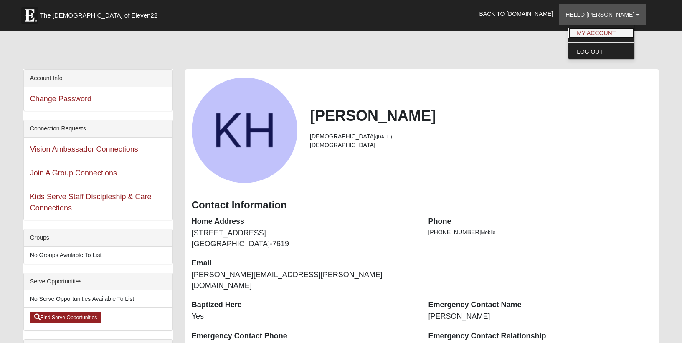
click at [615, 30] on link "My Account" at bounding box center [601, 33] width 66 height 11
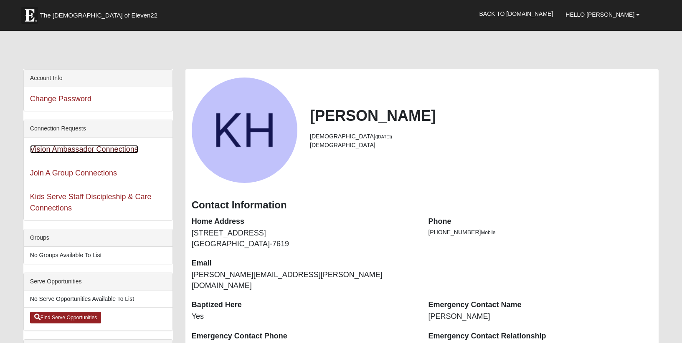
click at [73, 152] on link "Vision Ambassador Connections" at bounding box center [84, 149] width 108 height 8
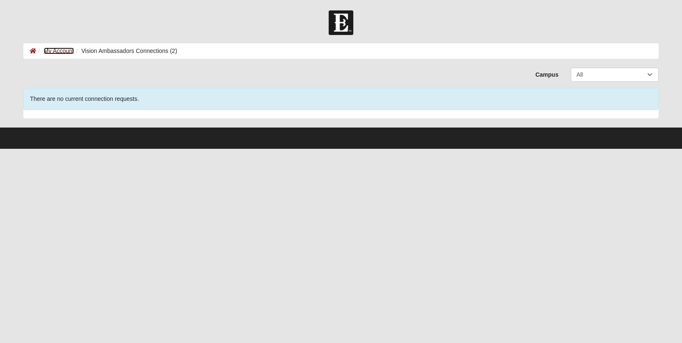
click at [59, 51] on link "My Account" at bounding box center [59, 51] width 30 height 7
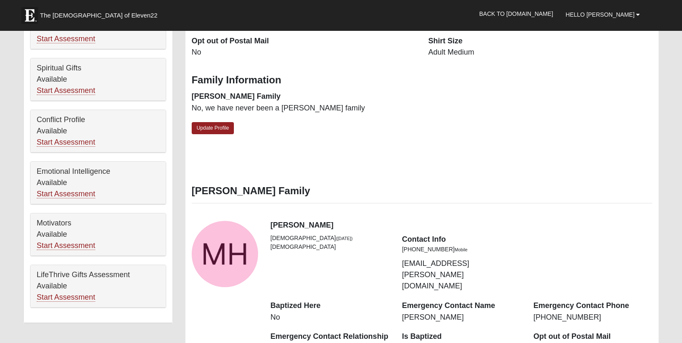
scroll to position [363, 0]
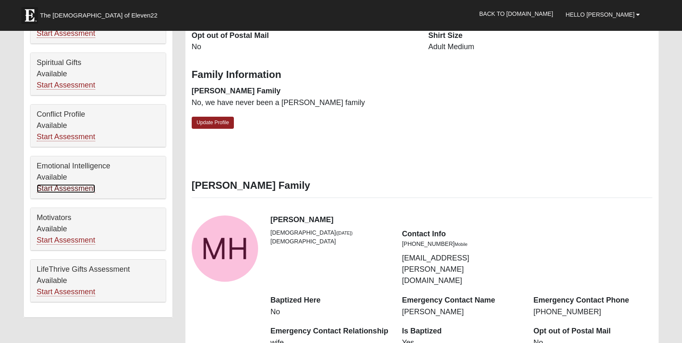
click at [65, 189] on link "Start Assessment" at bounding box center [66, 188] width 58 height 9
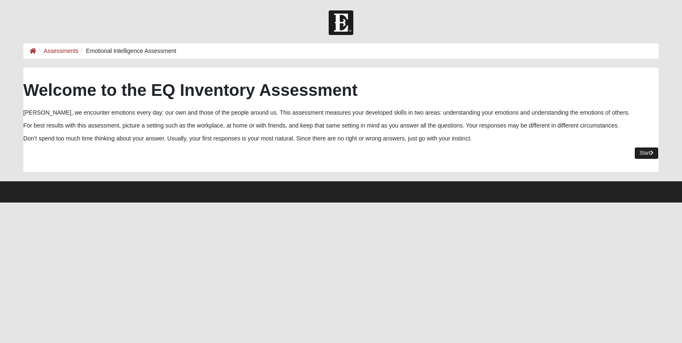
click at [644, 152] on link "Start" at bounding box center [646, 153] width 24 height 12
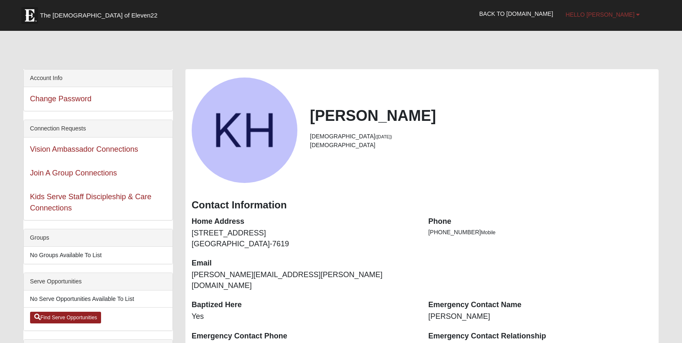
click at [621, 9] on link "Hello [PERSON_NAME]" at bounding box center [602, 14] width 87 height 21
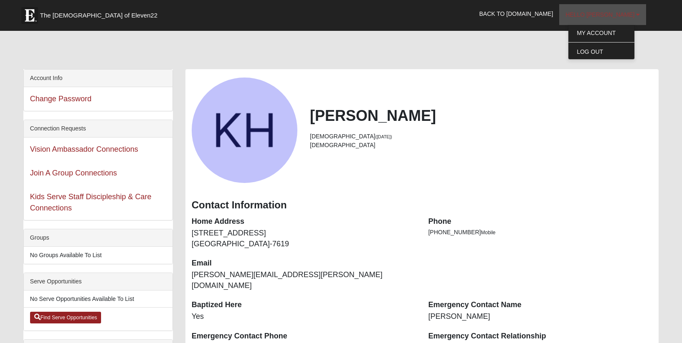
click at [621, 9] on link "Hello [PERSON_NAME]" at bounding box center [602, 14] width 87 height 21
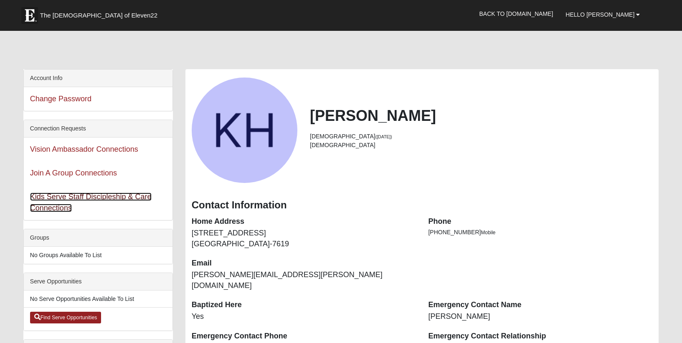
click at [134, 197] on link "Kids Serve Staff Discipleship & Care Connections" at bounding box center [90, 203] width 121 height 20
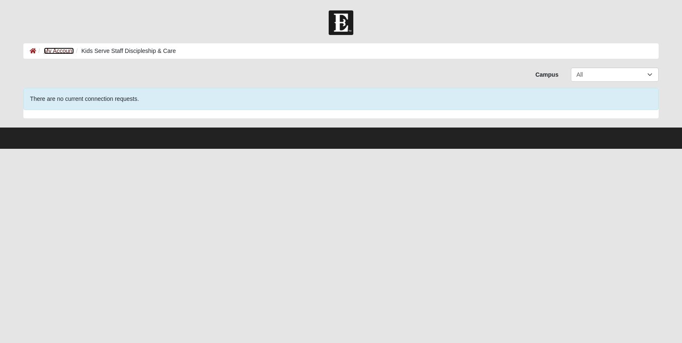
click at [60, 51] on link "My Account" at bounding box center [59, 51] width 30 height 7
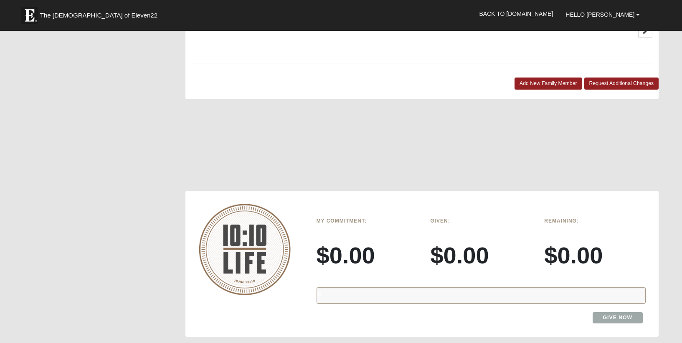
scroll to position [1139, 0]
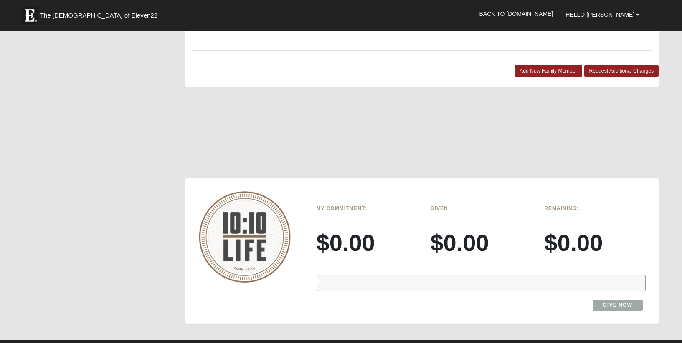
click at [338, 275] on div "%" at bounding box center [480, 283] width 329 height 17
click at [261, 209] on img at bounding box center [245, 237] width 92 height 91
click at [351, 233] on div "My Commitment: $0.00" at bounding box center [367, 235] width 114 height 67
click at [496, 229] on h3 "$0.00" at bounding box center [480, 243] width 101 height 28
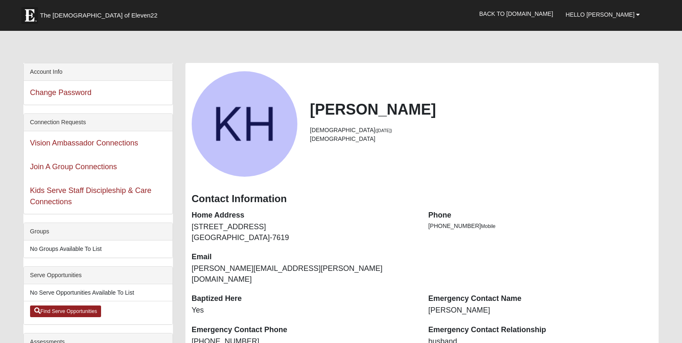
scroll to position [0, 0]
